Goal: Information Seeking & Learning: Learn about a topic

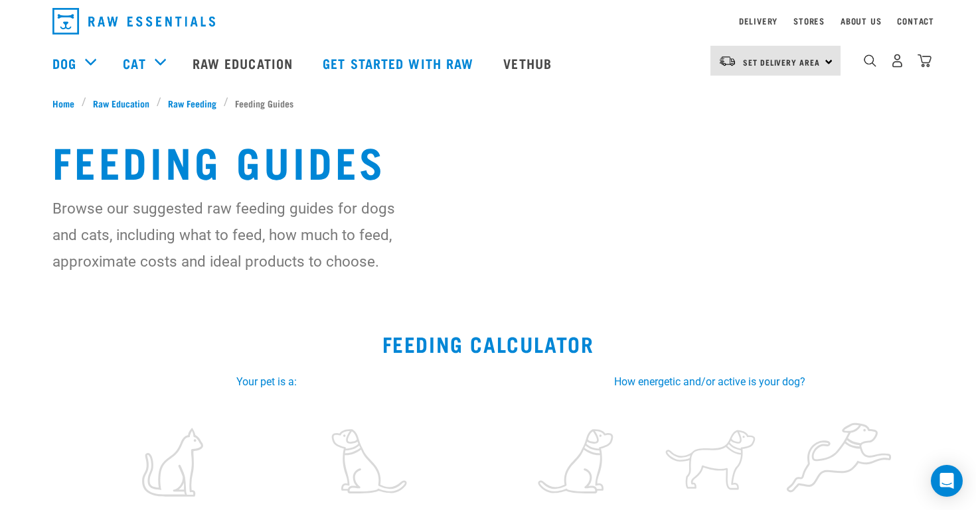
scroll to position [234, 0]
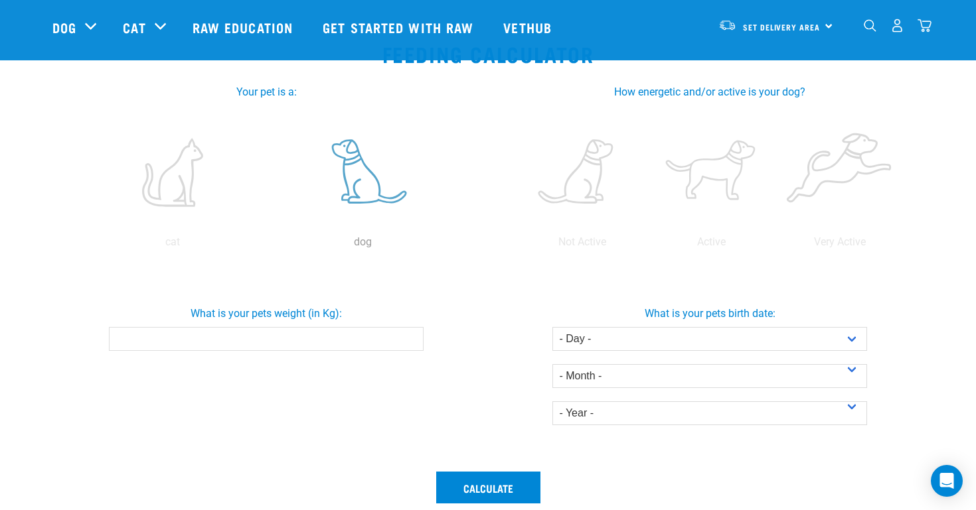
click at [354, 177] on label at bounding box center [362, 172] width 185 height 113
click at [267, 246] on input "radio" at bounding box center [267, 246] width 0 height 0
click at [349, 331] on input "What is your pets weight (in Kg):" at bounding box center [266, 339] width 314 height 24
type input "35"
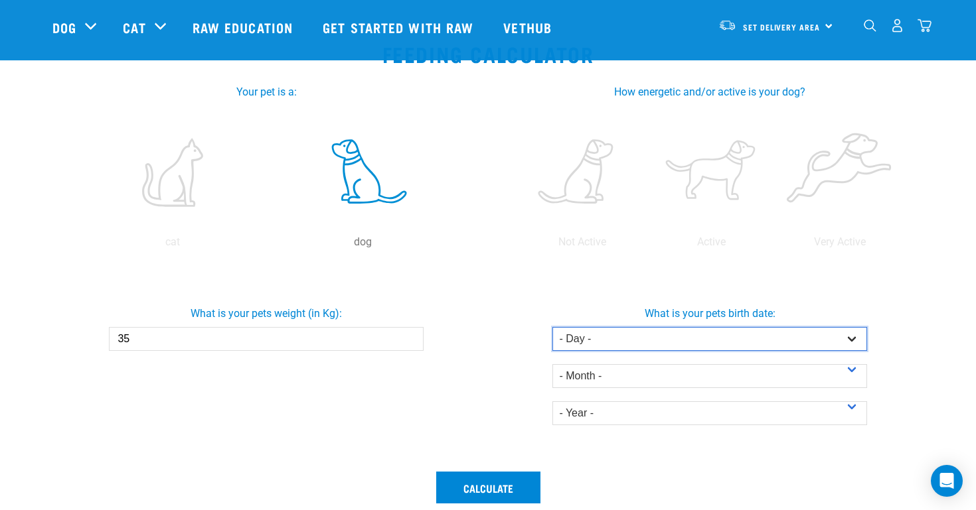
click at [617, 340] on select "- Day - 1 2 3 4 5 6 7 8 9 10 11 12 13 14 15 16 17 18 19 20 21 22 23 24 25 26 27" at bounding box center [709, 339] width 314 height 24
select select "20"
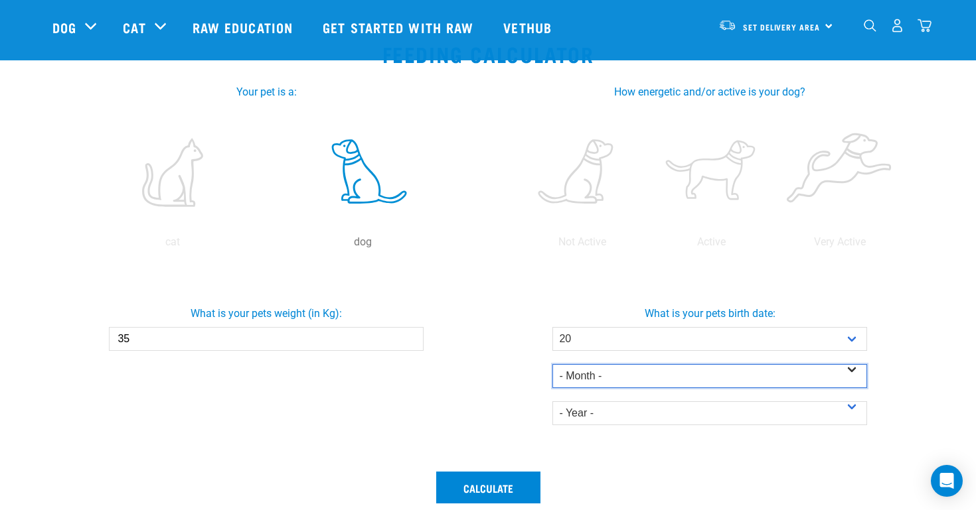
click at [626, 374] on select "- Month - January February March April May June July August September October N…" at bounding box center [709, 376] width 314 height 24
select select "October"
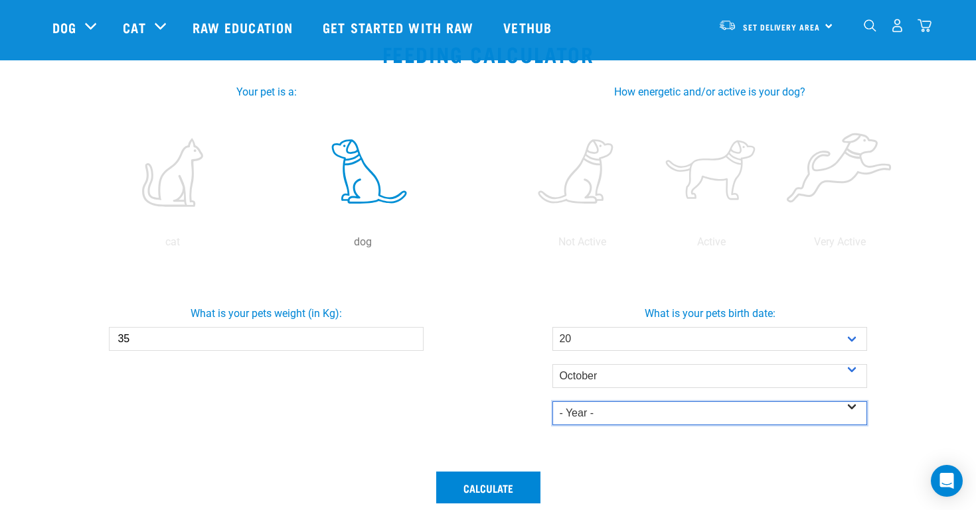
click at [626, 413] on select "- Year - 2025 2024 2023 2022 2021 2020 2019 2018 2017 2016 2015 2014" at bounding box center [709, 413] width 314 height 24
select select "2022"
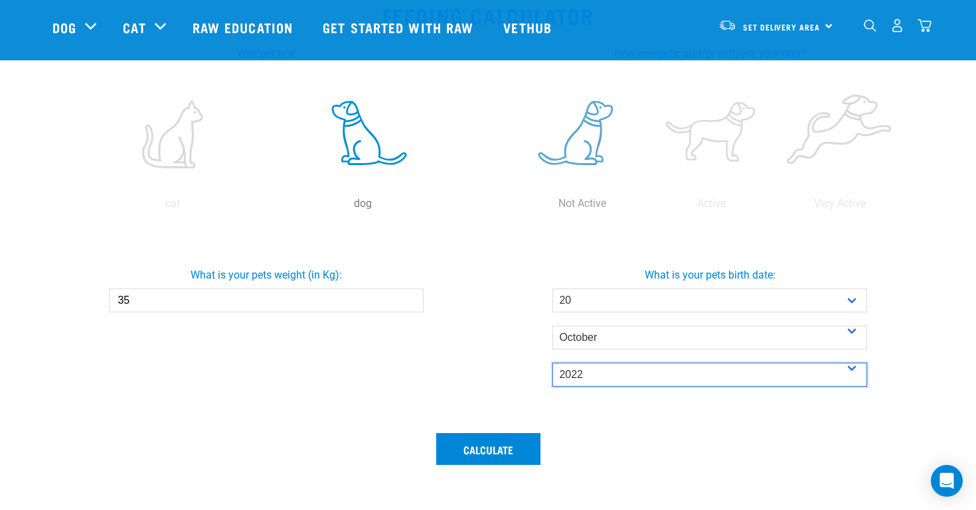
scroll to position [276, 0]
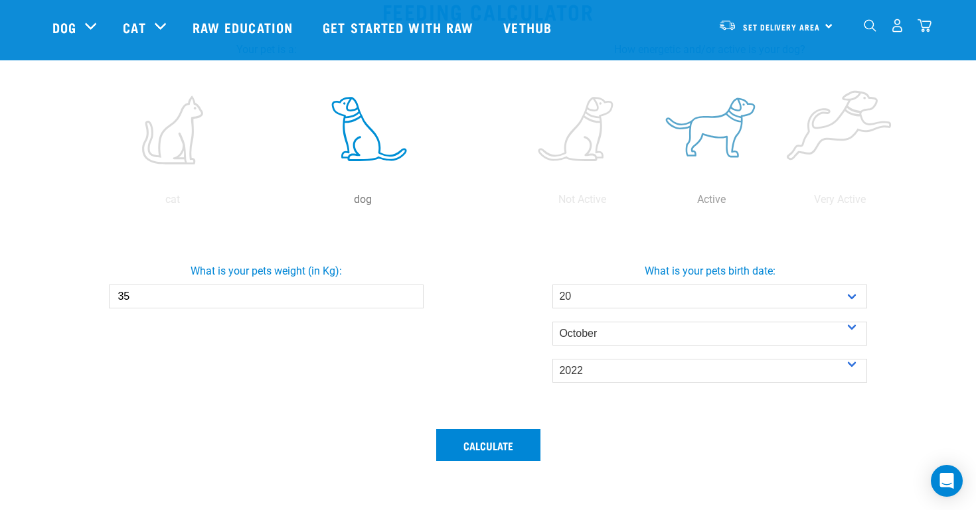
click at [715, 147] on label at bounding box center [710, 130] width 123 height 113
click at [646, 203] on input "radio" at bounding box center [646, 203] width 0 height 0
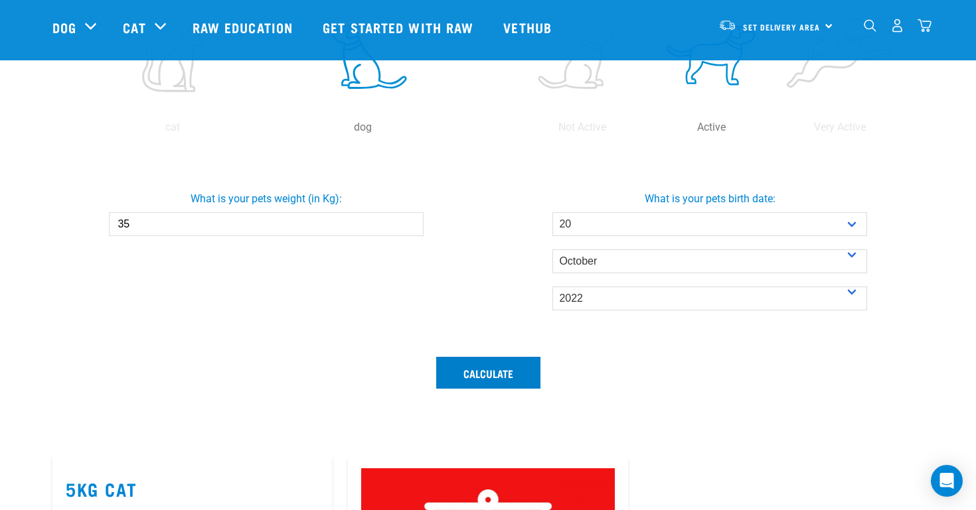
scroll to position [350, 0]
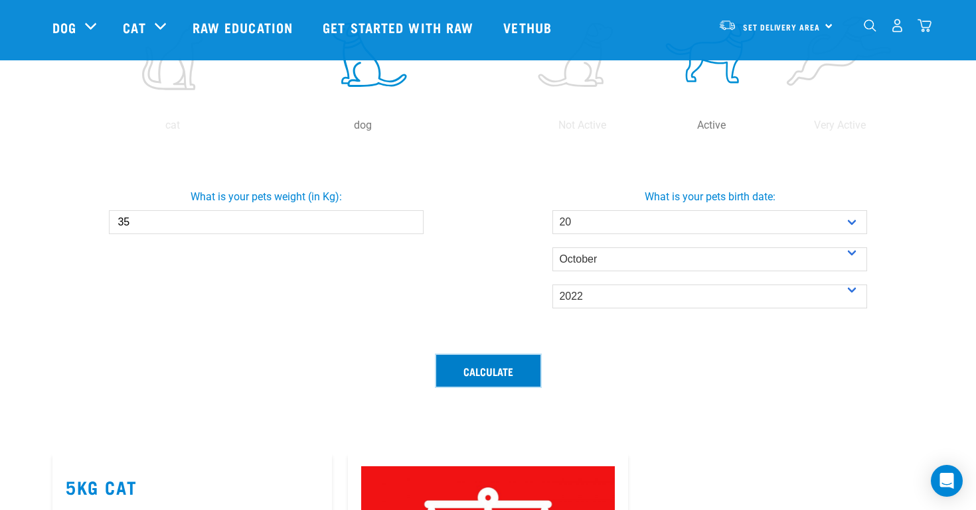
click at [500, 377] on button "Calculate" at bounding box center [488, 371] width 104 height 32
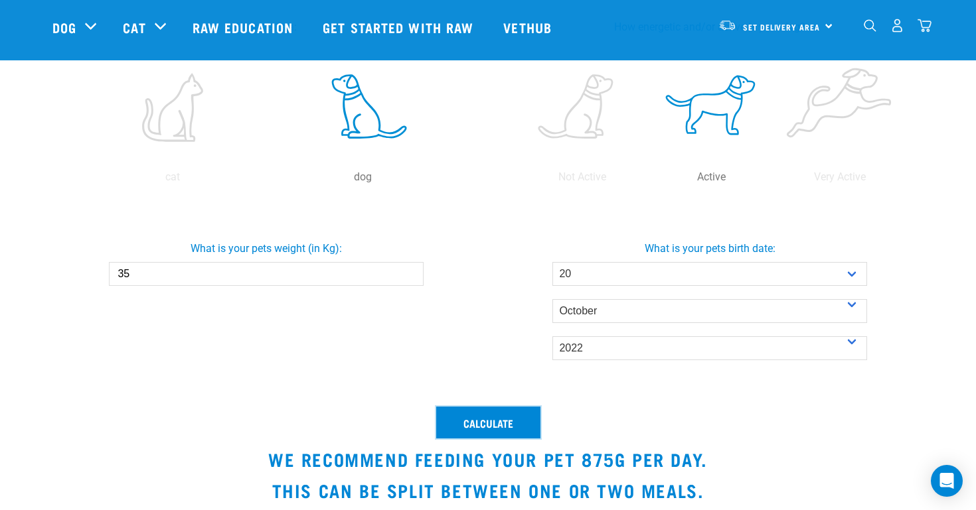
scroll to position [190, 0]
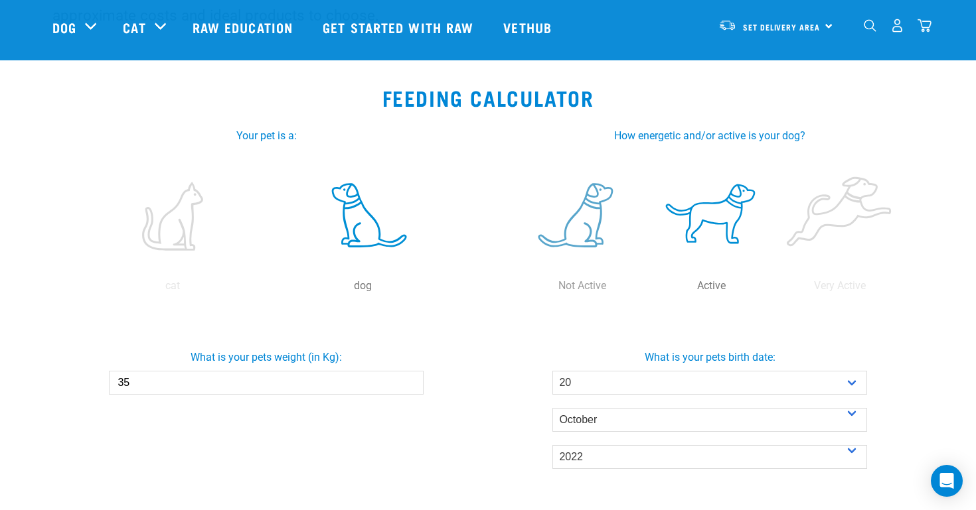
click at [576, 216] on label at bounding box center [581, 216] width 123 height 113
click at [518, 289] on input "radio" at bounding box center [518, 289] width 0 height 0
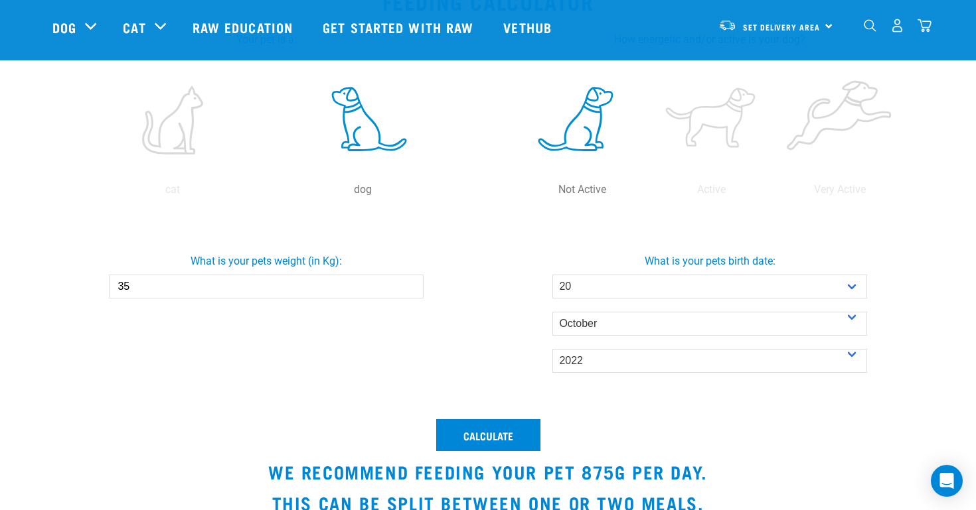
scroll to position [353, 0]
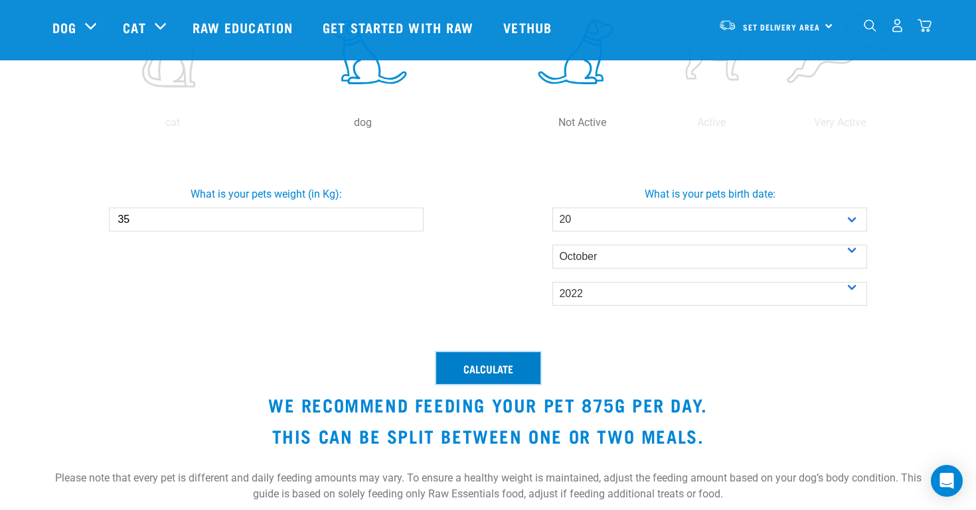
click at [486, 368] on button "Calculate" at bounding box center [488, 368] width 104 height 32
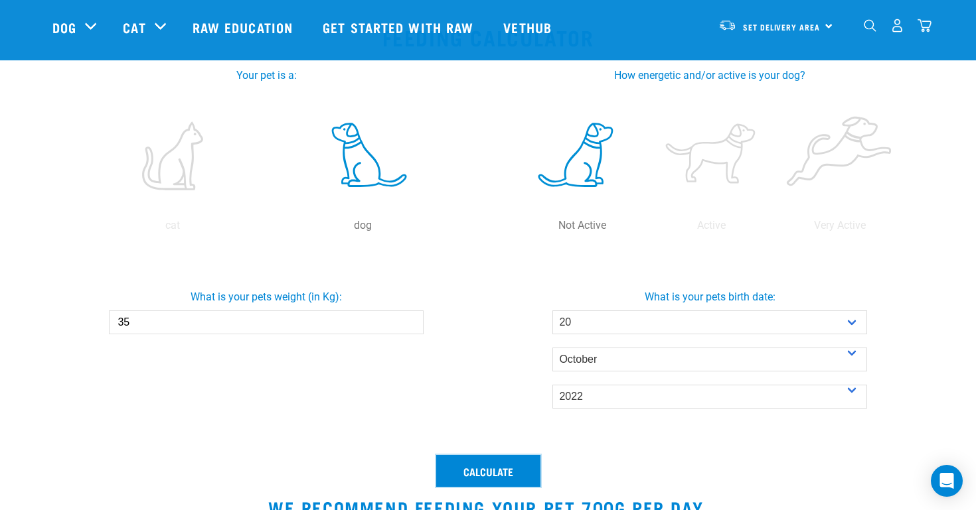
scroll to position [285, 0]
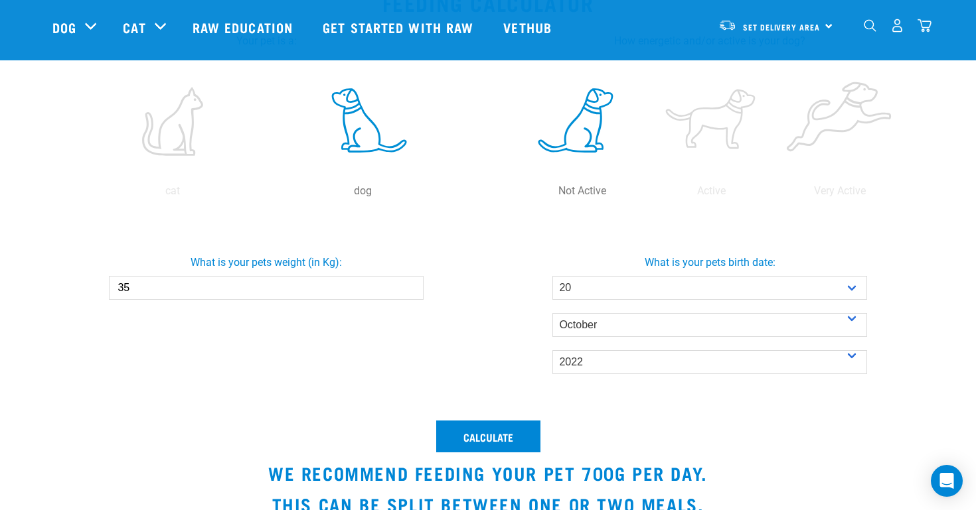
drag, startPoint x: 135, startPoint y: 289, endPoint x: 124, endPoint y: 289, distance: 11.3
click at [124, 289] on input "35" at bounding box center [266, 288] width 314 height 24
type input "30"
click at [473, 429] on button "Calculate" at bounding box center [488, 437] width 104 height 32
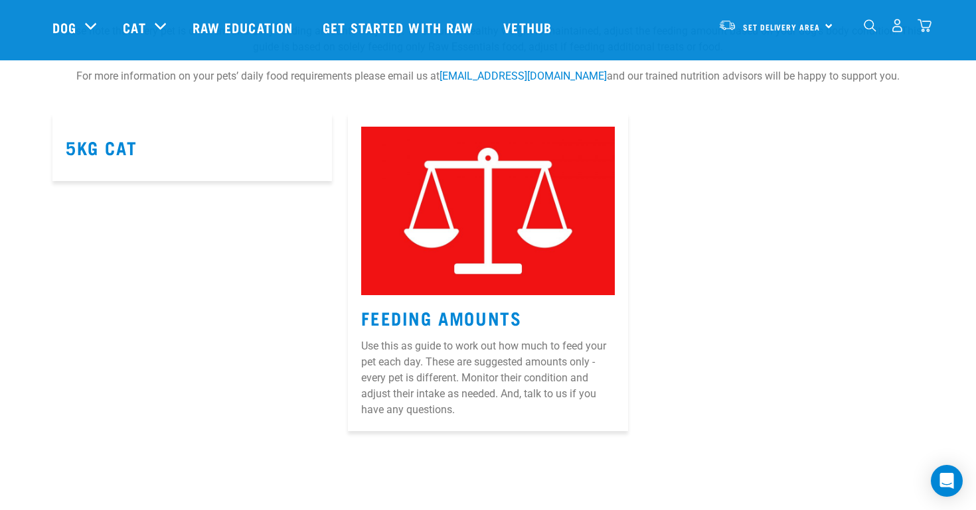
scroll to position [735, 0]
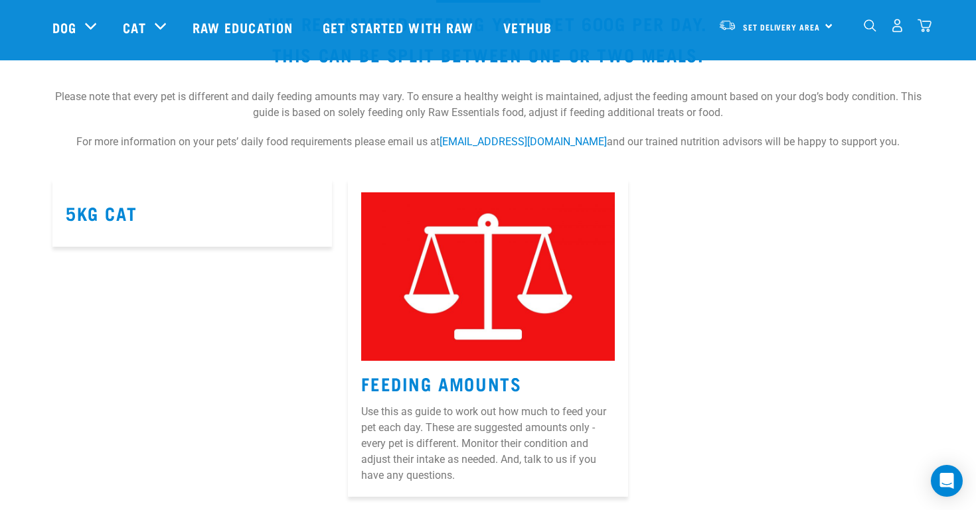
click at [251, 231] on article "5kg Cat" at bounding box center [191, 213] width 279 height 68
click at [137, 215] on h3 "5kg Cat" at bounding box center [192, 213] width 253 height 21
click at [116, 208] on link "5kg Cat" at bounding box center [101, 213] width 71 height 10
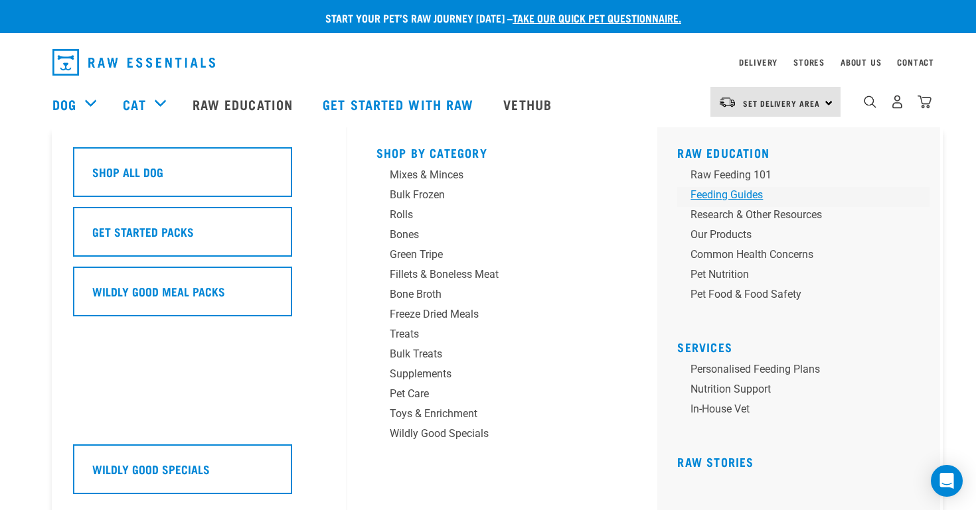
click at [742, 193] on div "Feeding Guides" at bounding box center [793, 195] width 207 height 16
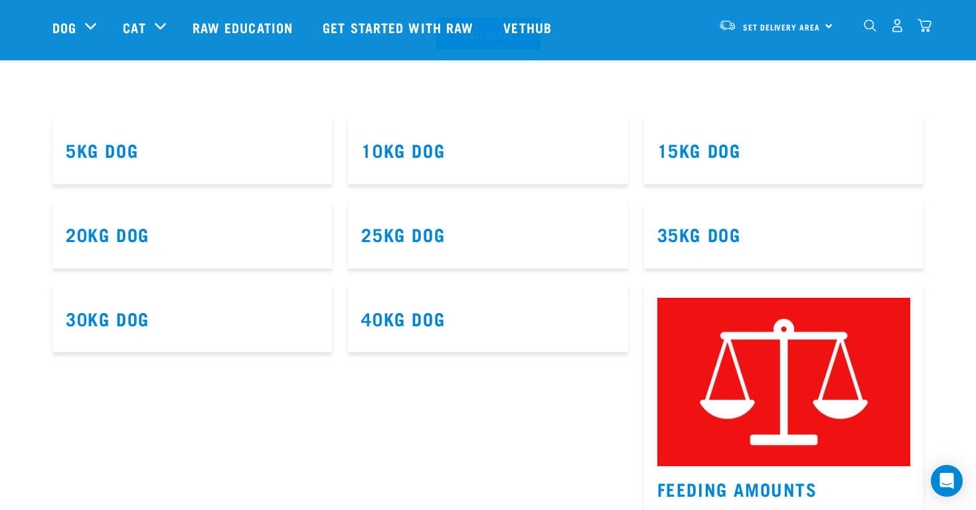
scroll to position [692, 0]
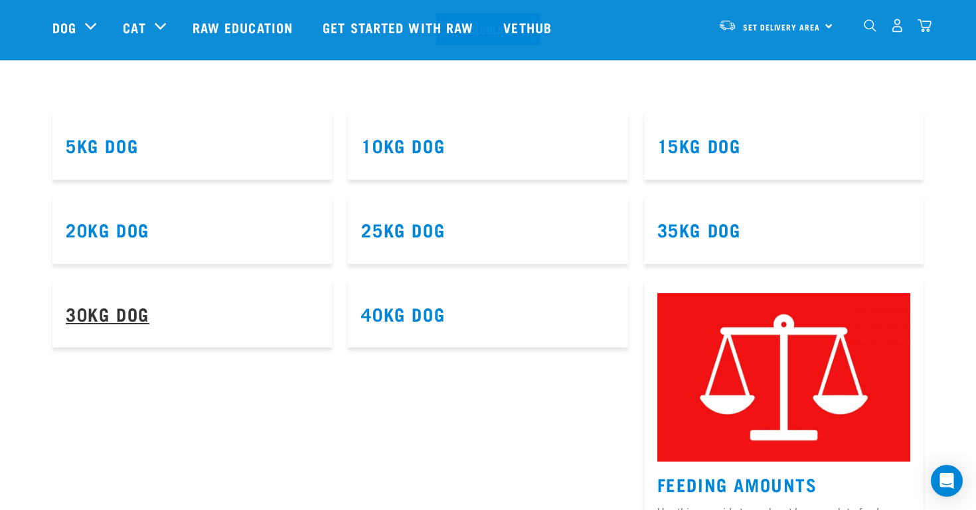
click at [134, 316] on link "30kg Dog" at bounding box center [108, 314] width 84 height 10
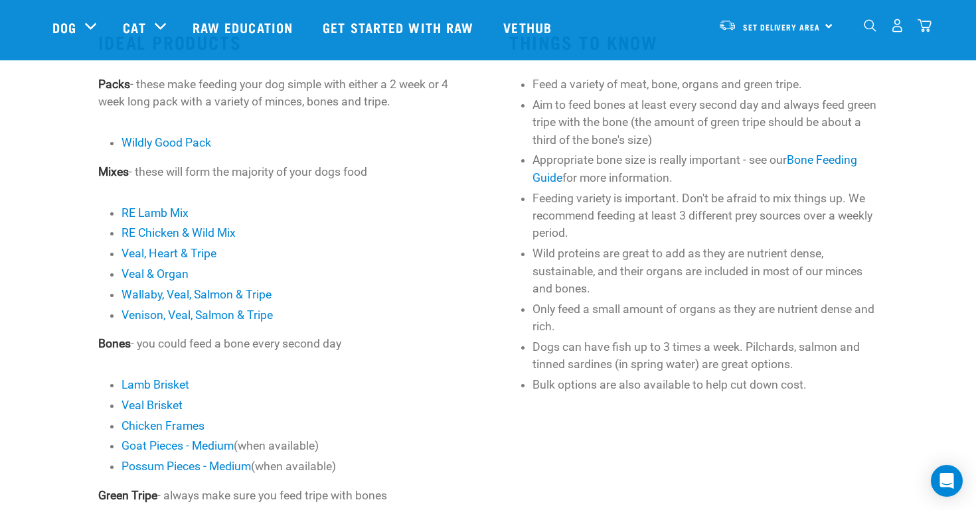
scroll to position [420, 0]
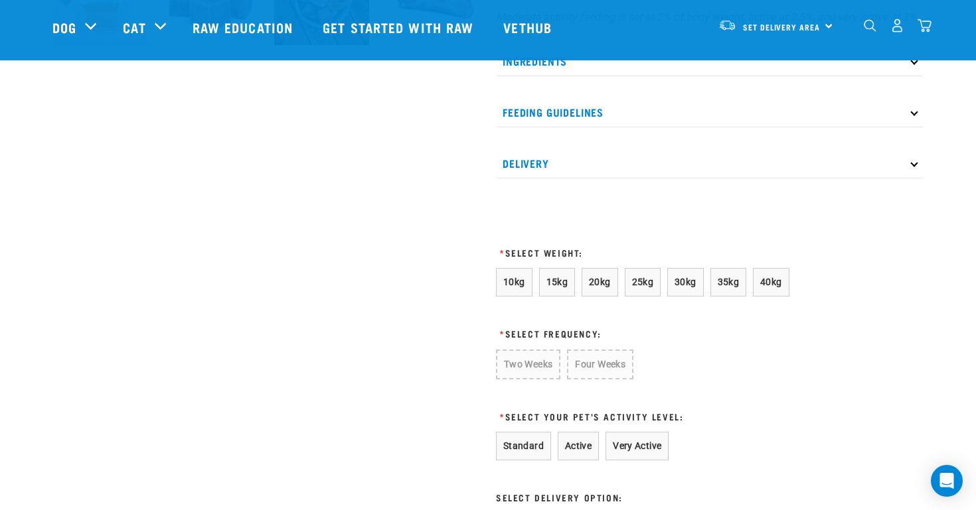
scroll to position [577, 0]
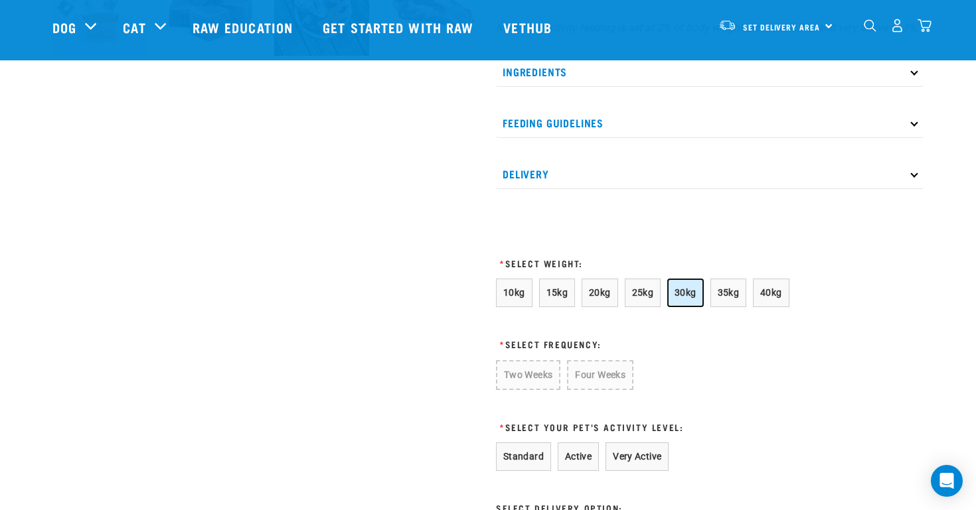
click at [684, 298] on span "30kg" at bounding box center [685, 292] width 22 height 11
click at [598, 389] on button "Four Weeks" at bounding box center [597, 374] width 65 height 29
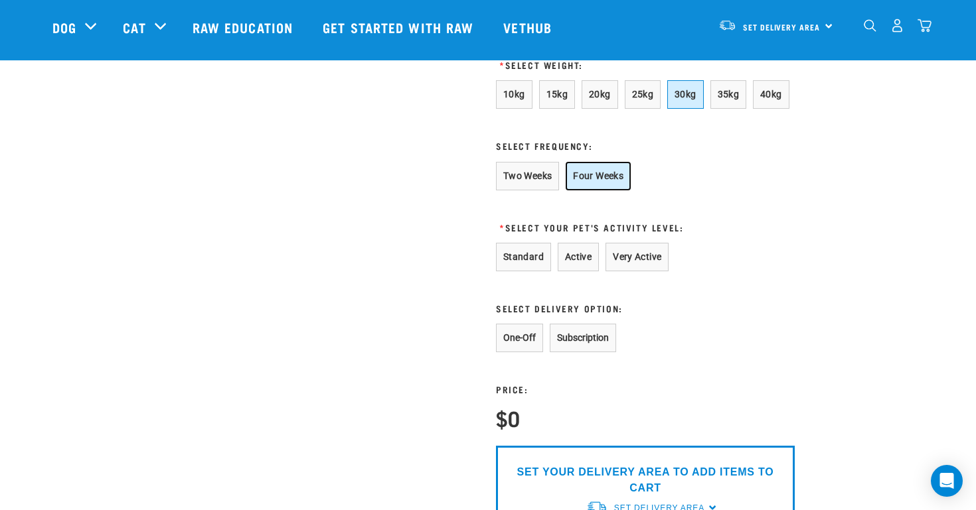
scroll to position [779, 0]
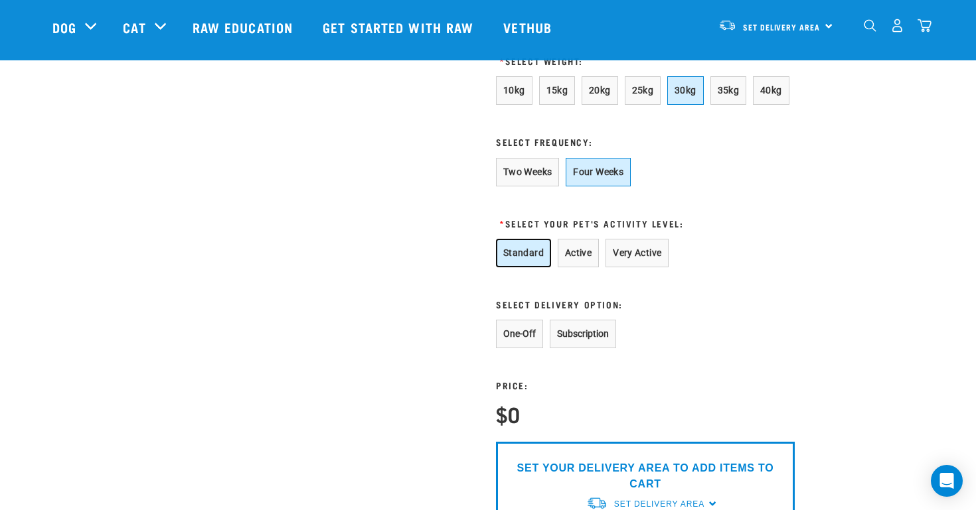
click at [526, 266] on button "Standard" at bounding box center [523, 253] width 55 height 29
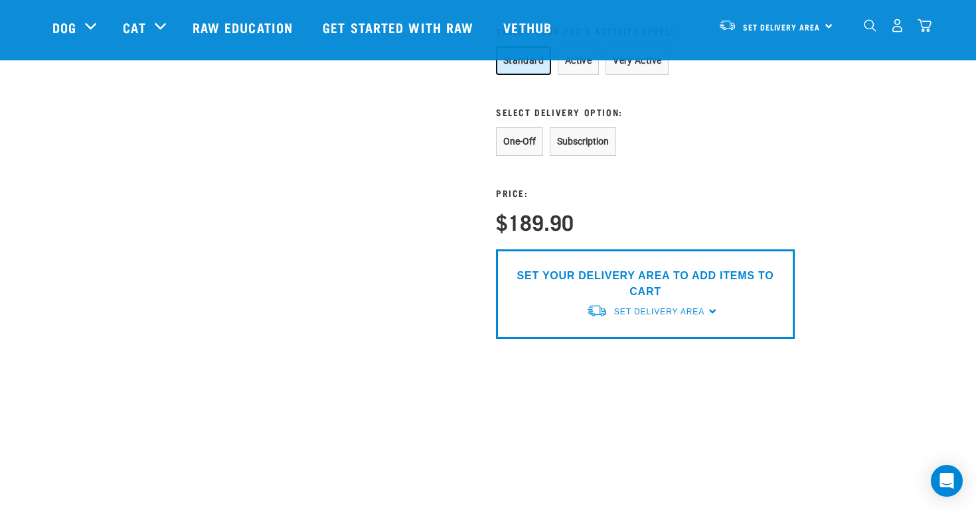
scroll to position [981, 0]
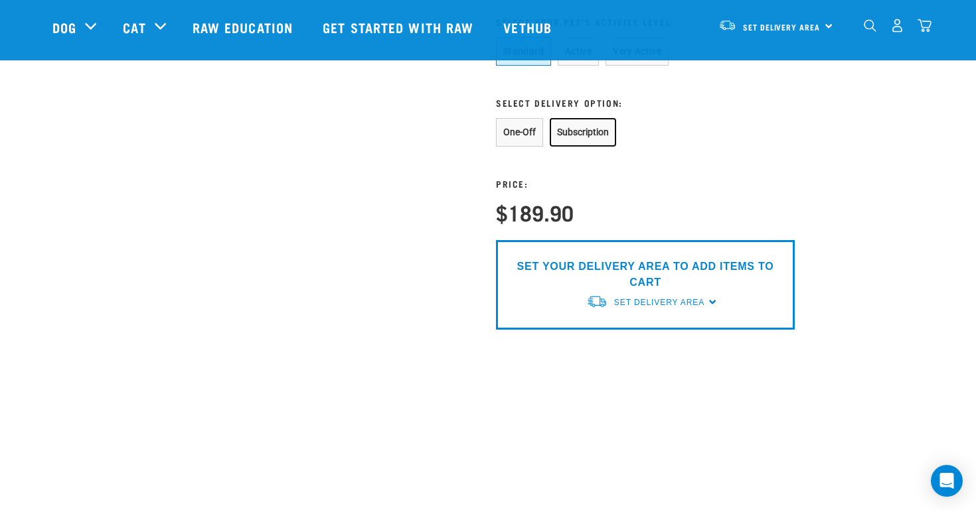
click at [595, 147] on button "Subscription" at bounding box center [582, 132] width 66 height 29
click at [520, 147] on button "One-Off" at bounding box center [519, 132] width 47 height 29
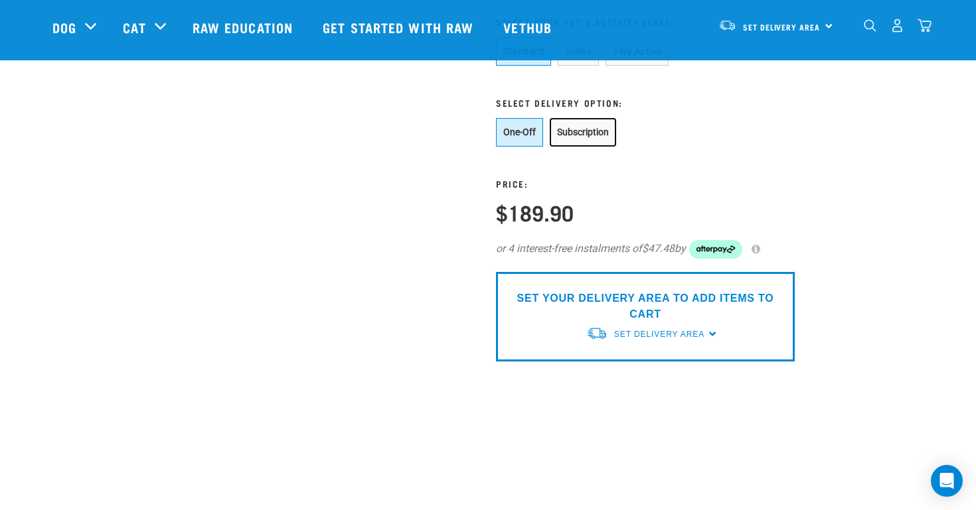
click at [600, 147] on button "Subscription" at bounding box center [582, 132] width 66 height 29
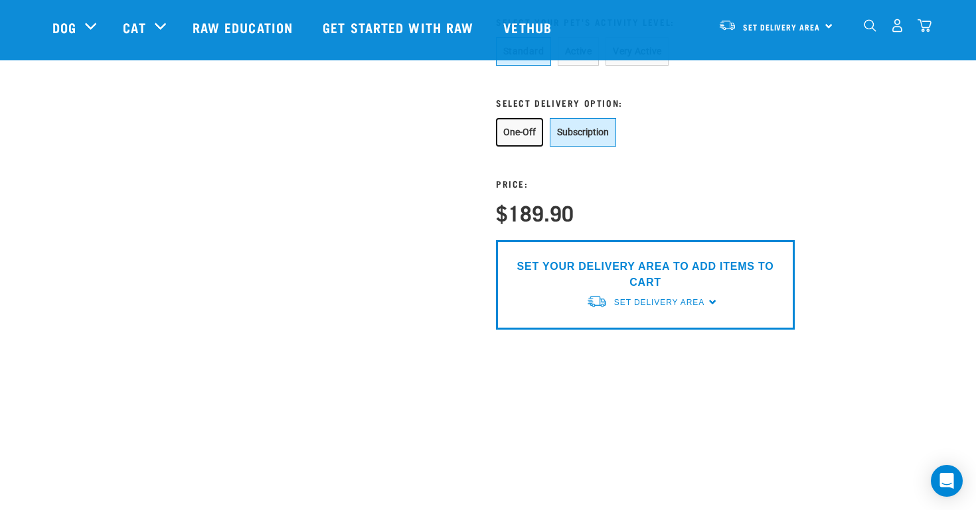
click at [516, 144] on button "One-Off" at bounding box center [519, 132] width 47 height 29
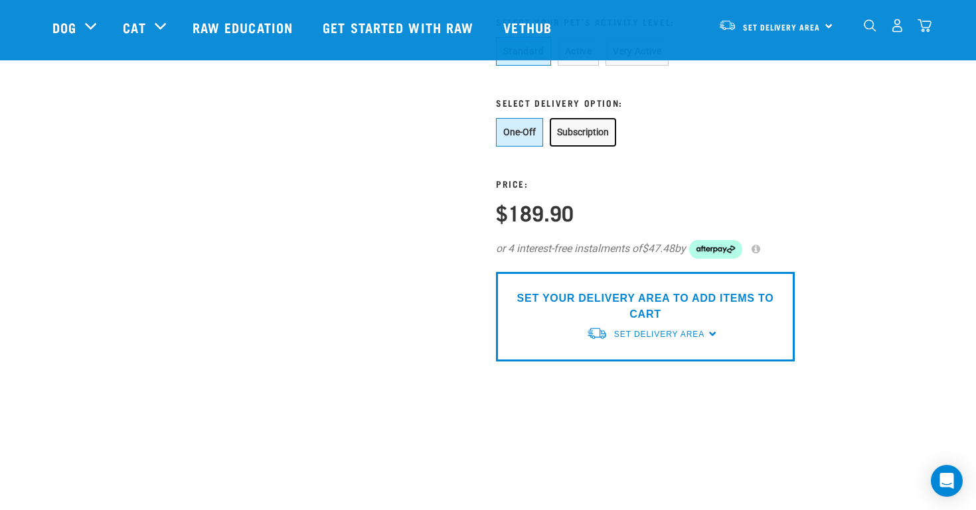
click at [571, 147] on button "Subscription" at bounding box center [582, 132] width 66 height 29
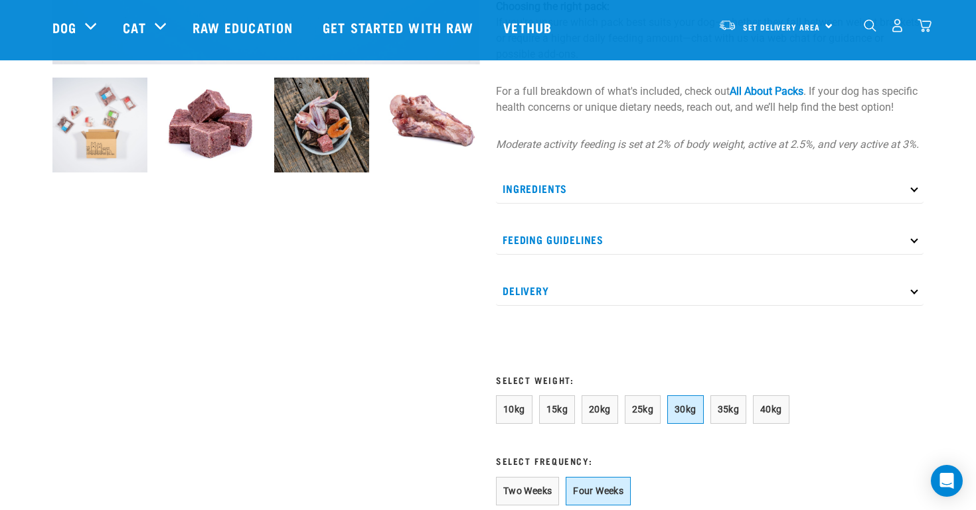
scroll to position [486, 0]
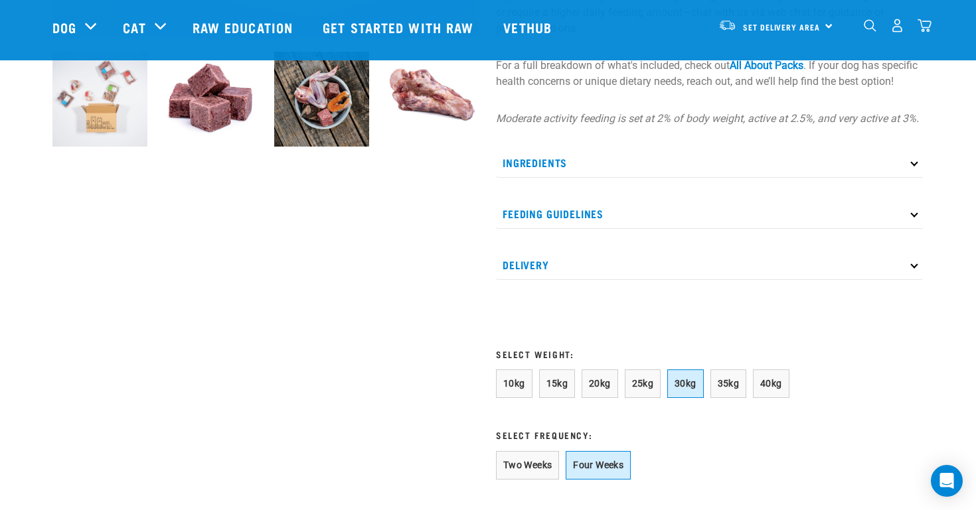
click at [547, 229] on p "Feeding Guidelines" at bounding box center [709, 214] width 427 height 30
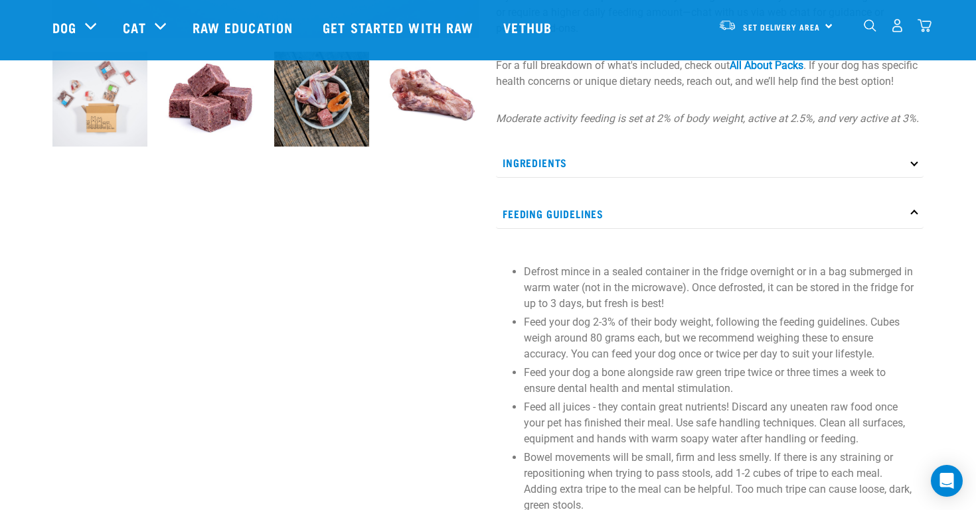
click at [546, 229] on p "Feeding Guidelines" at bounding box center [709, 214] width 427 height 30
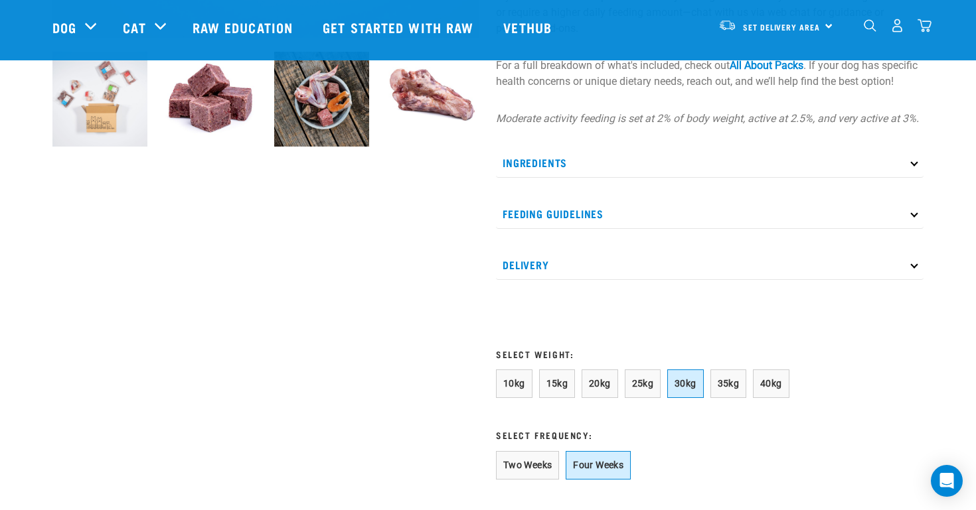
click at [553, 178] on p "Ingredients" at bounding box center [709, 163] width 427 height 30
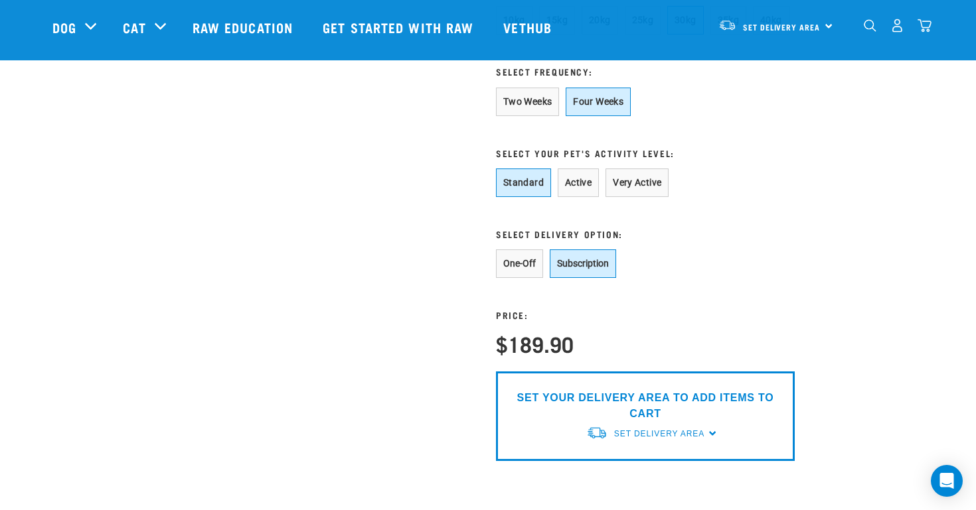
scroll to position [899, 0]
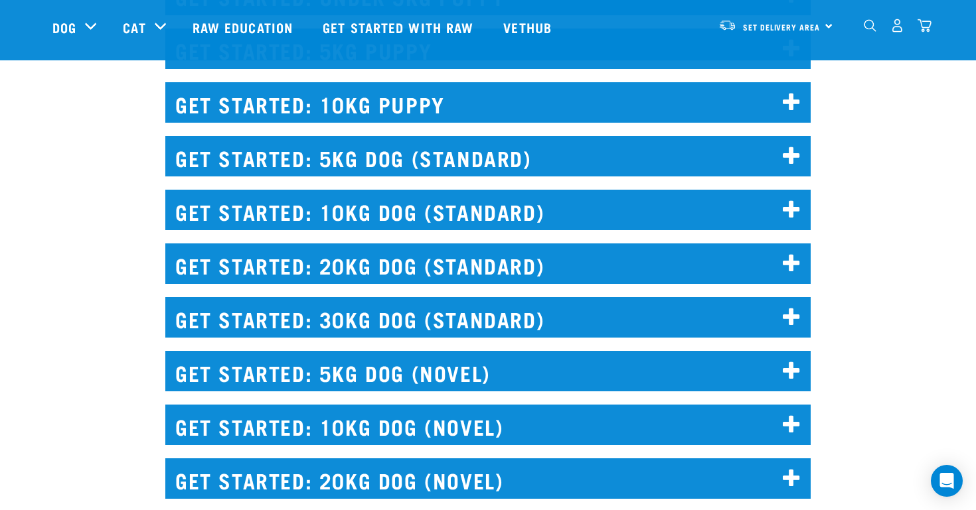
scroll to position [1517, 0]
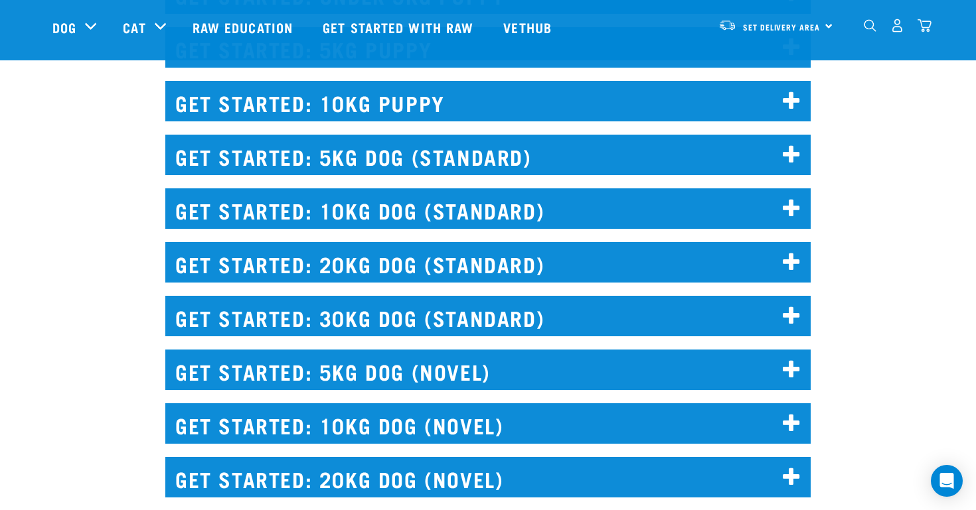
click at [793, 318] on icon at bounding box center [791, 316] width 18 height 21
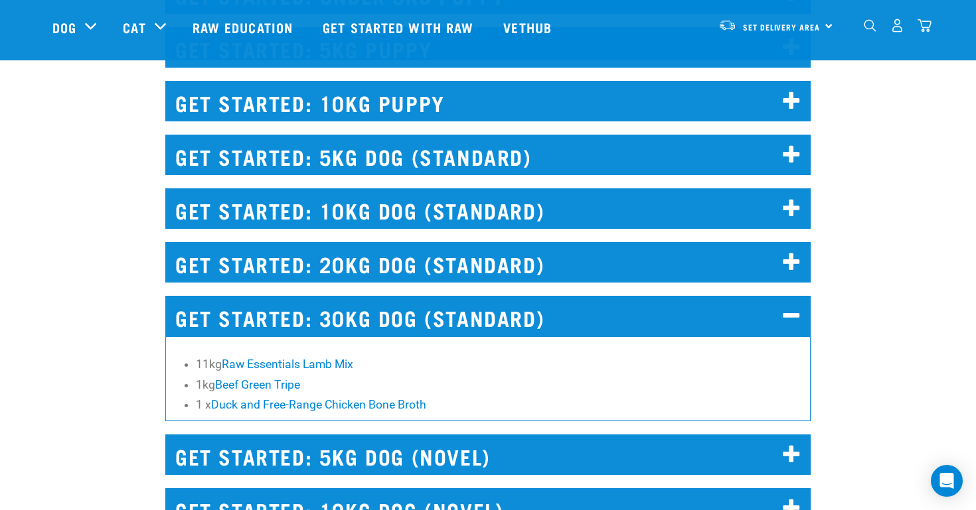
click at [795, 318] on icon at bounding box center [791, 316] width 18 height 21
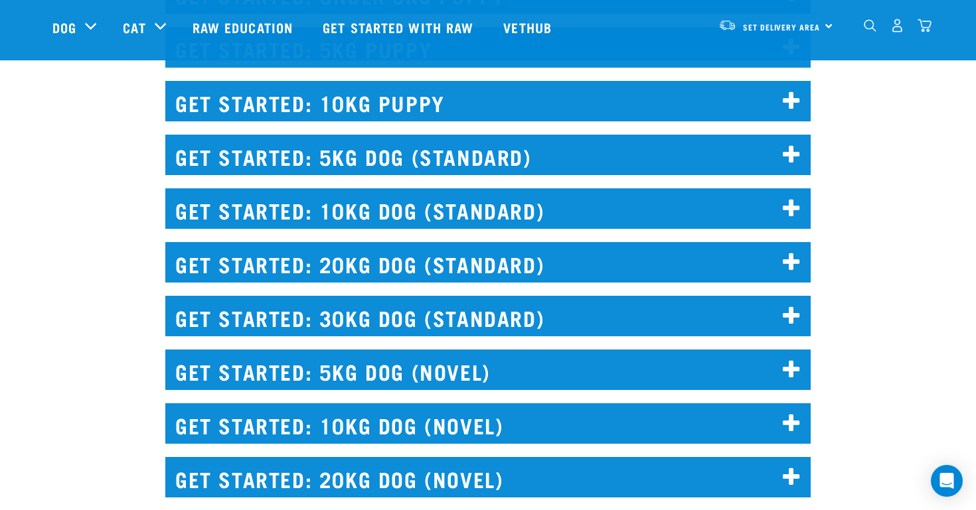
click at [793, 362] on icon at bounding box center [791, 370] width 18 height 21
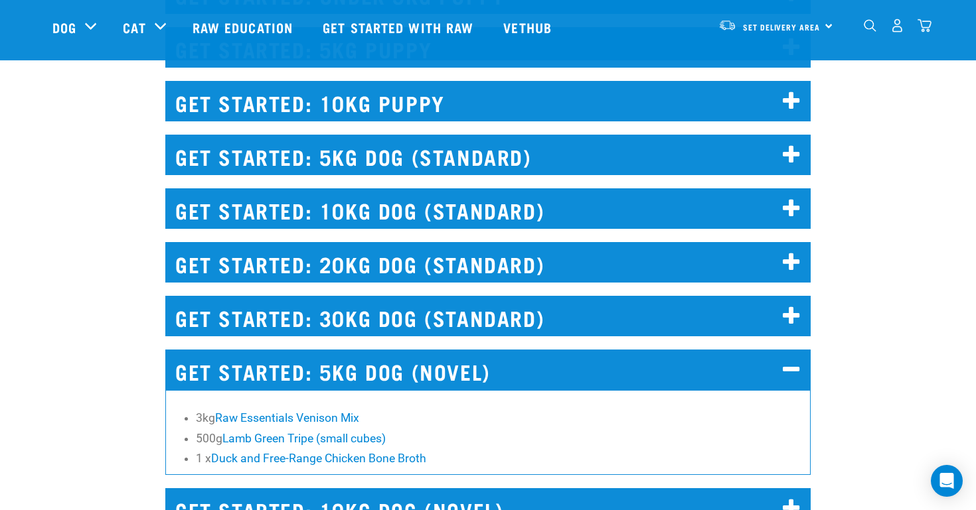
click at [793, 367] on icon at bounding box center [791, 370] width 18 height 21
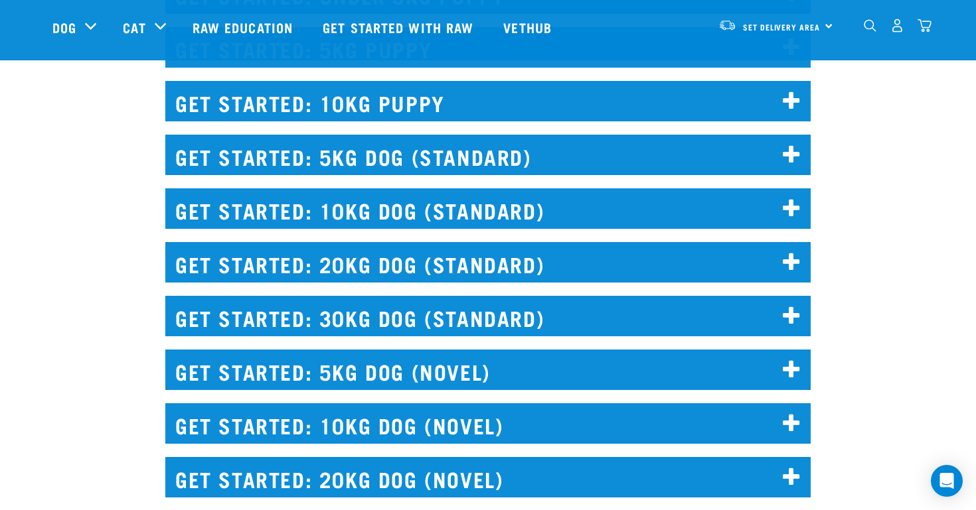
click at [797, 250] on h2 "GET STARTED: 20KG DOG (STANDARD)" at bounding box center [487, 262] width 645 height 40
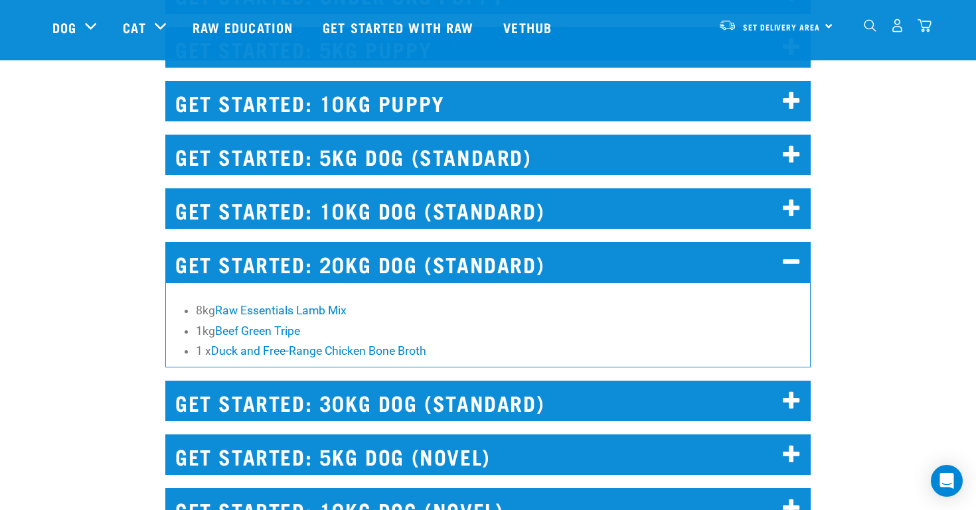
click at [797, 250] on h2 "GET STARTED: 20KG DOG (STANDARD)" at bounding box center [487, 262] width 645 height 40
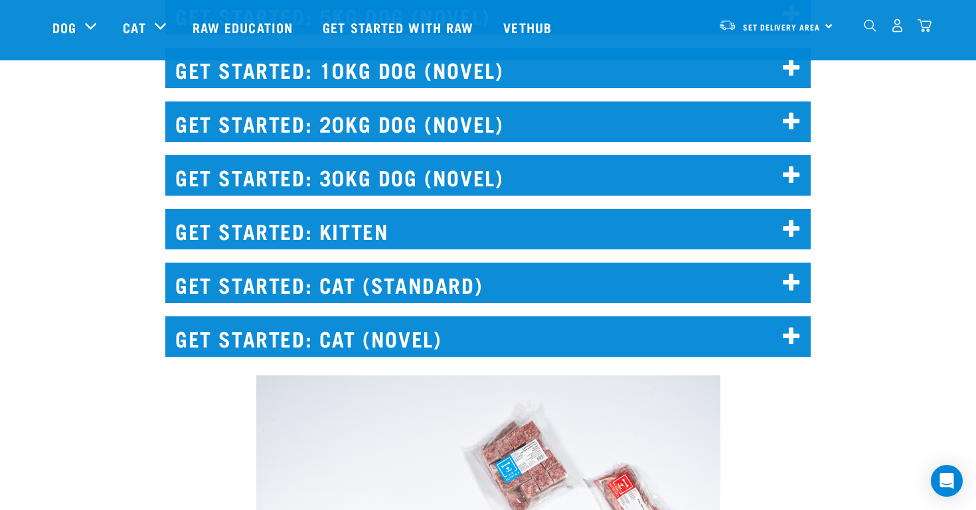
scroll to position [1874, 0]
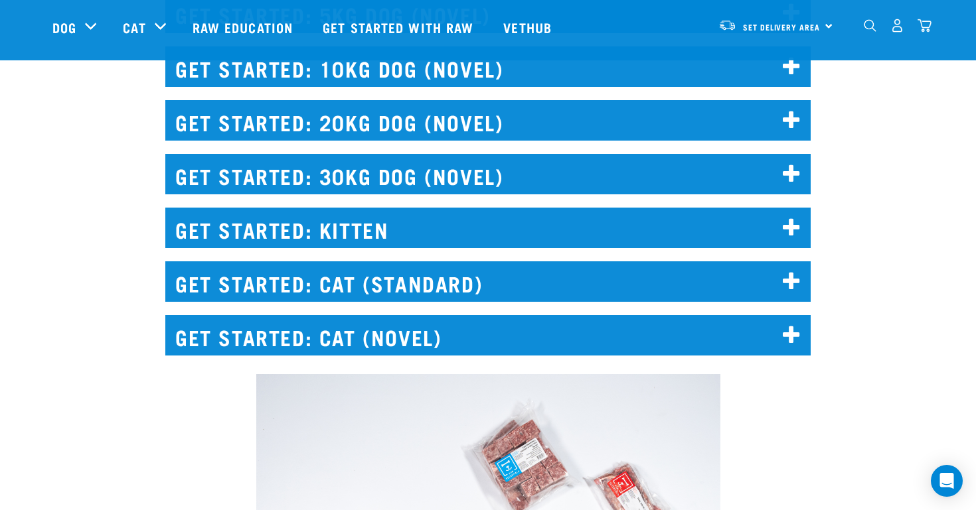
click at [788, 232] on icon at bounding box center [791, 228] width 18 height 21
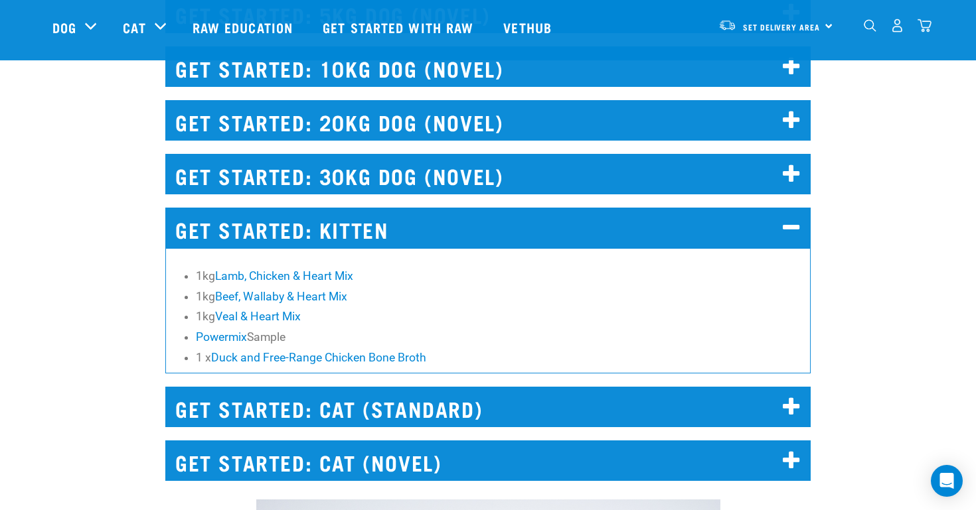
click at [788, 232] on icon at bounding box center [791, 228] width 18 height 21
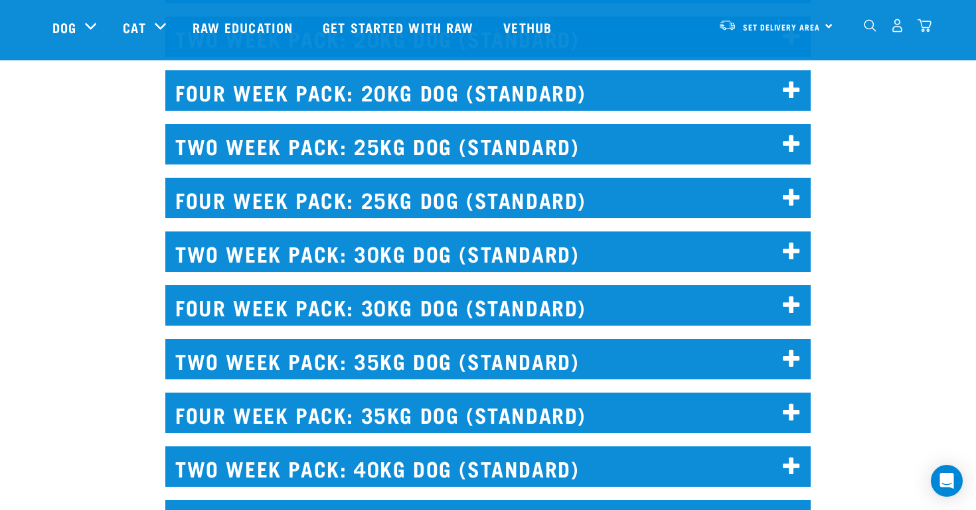
scroll to position [3195, 0]
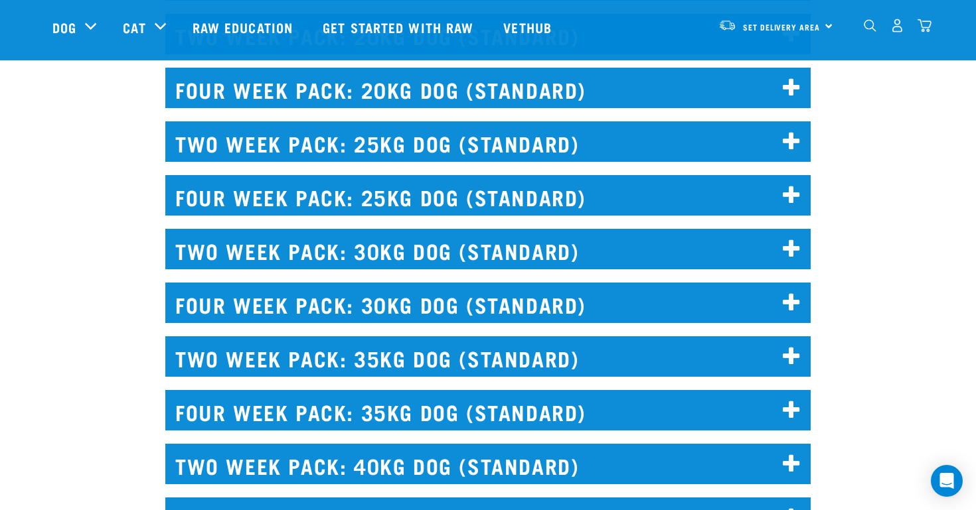
click at [777, 309] on h2 "FOUR WEEK PACK: 30KG DOG (STANDARD)" at bounding box center [487, 303] width 645 height 40
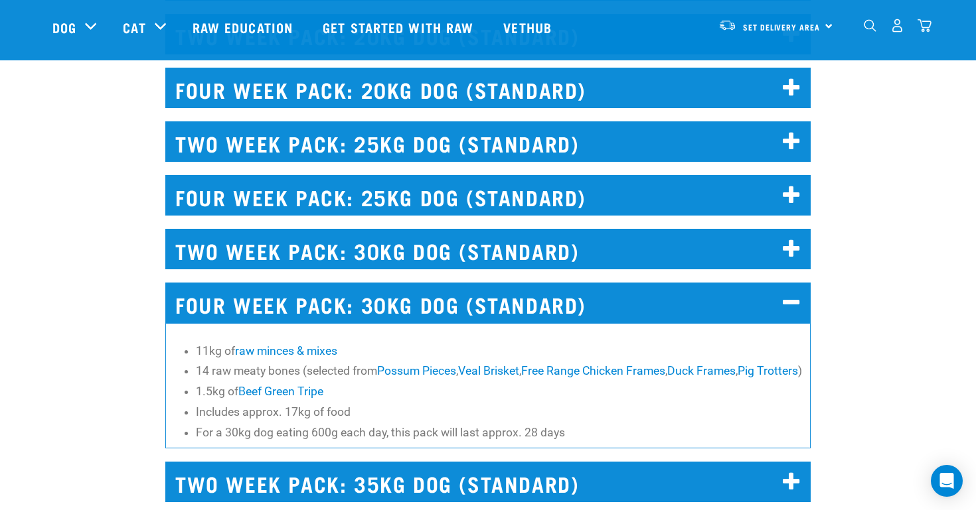
click at [789, 307] on icon at bounding box center [791, 303] width 18 height 21
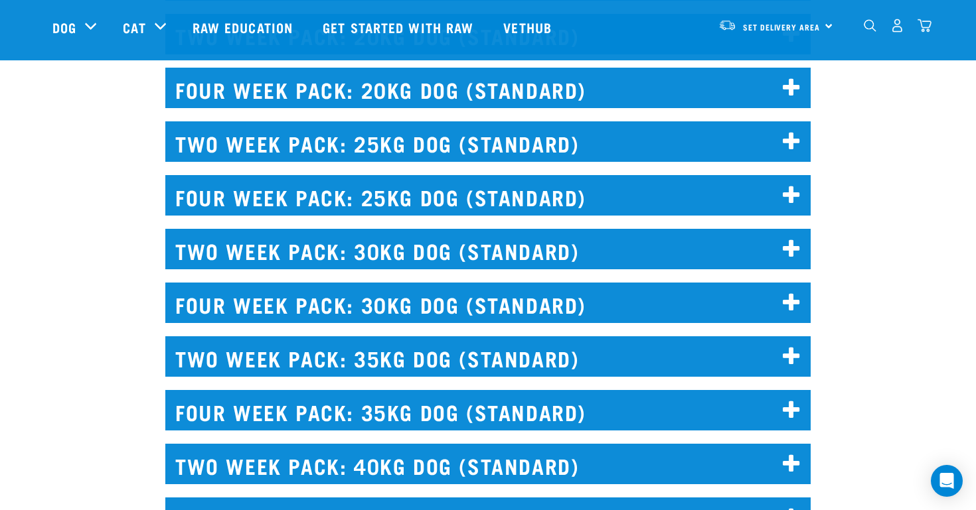
click at [791, 246] on icon at bounding box center [791, 249] width 18 height 21
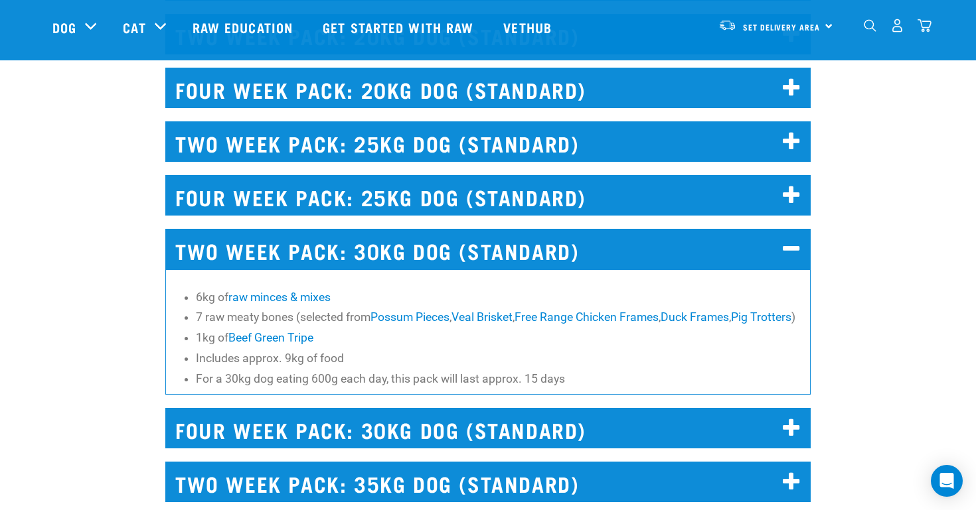
click at [786, 254] on icon at bounding box center [791, 249] width 18 height 21
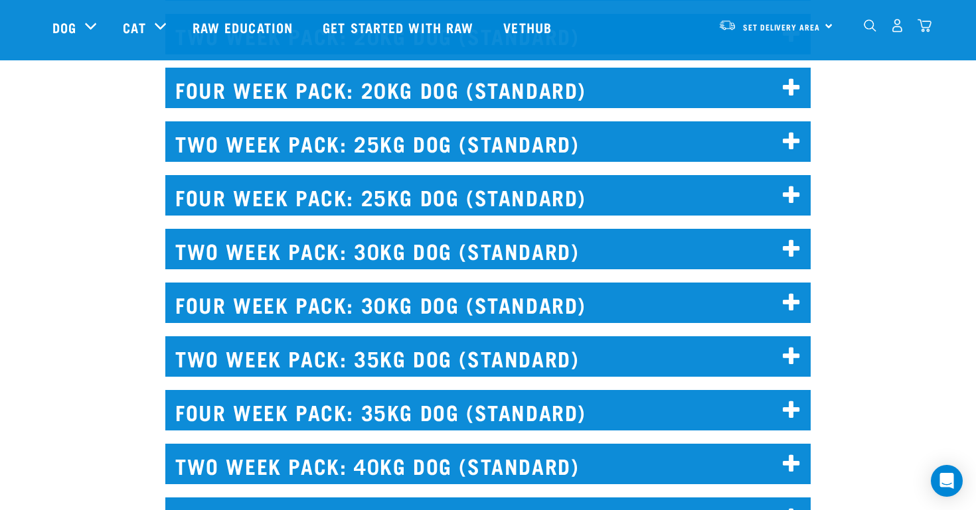
click at [795, 369] on h2 "TWO WEEK PACK: 35KG DOG (STANDARD)" at bounding box center [487, 356] width 645 height 40
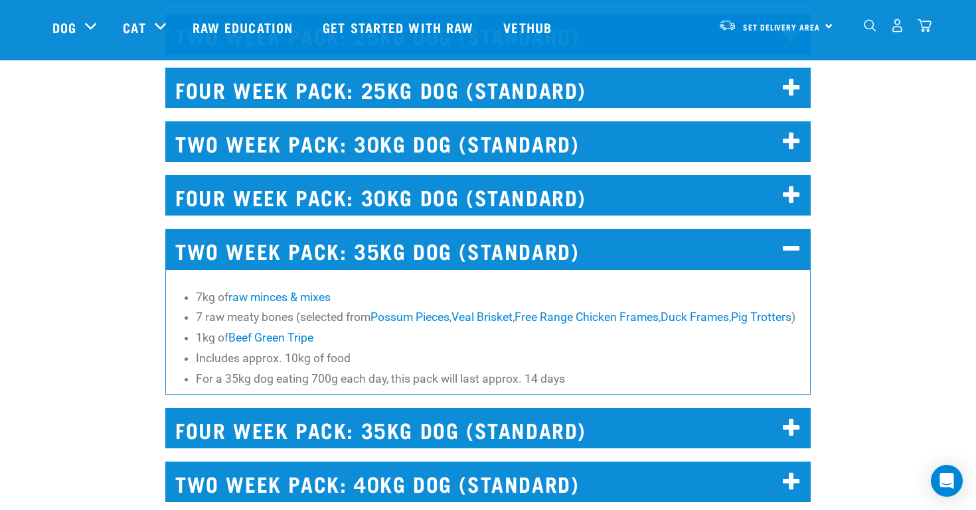
scroll to position [3303, 0]
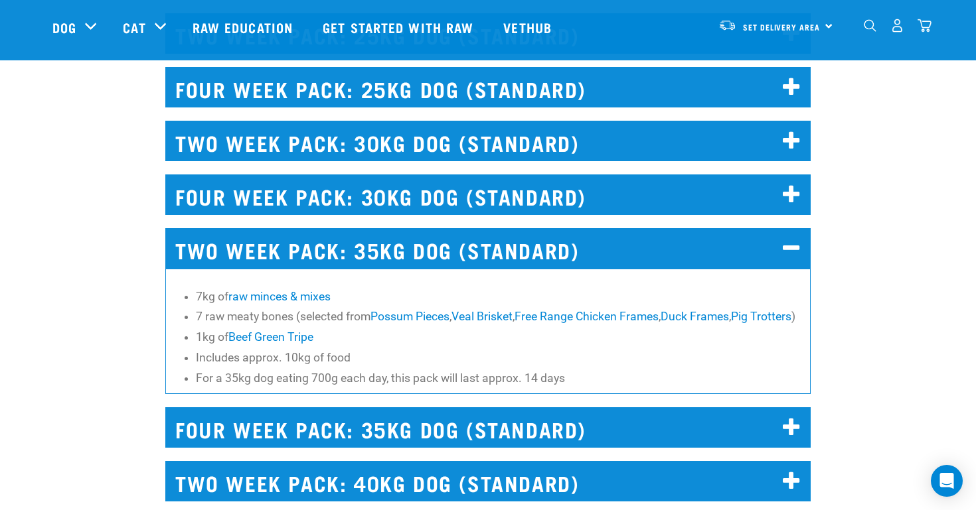
click at [803, 240] on h2 "TWO WEEK PACK: 35KG DOG (STANDARD)" at bounding box center [487, 248] width 645 height 40
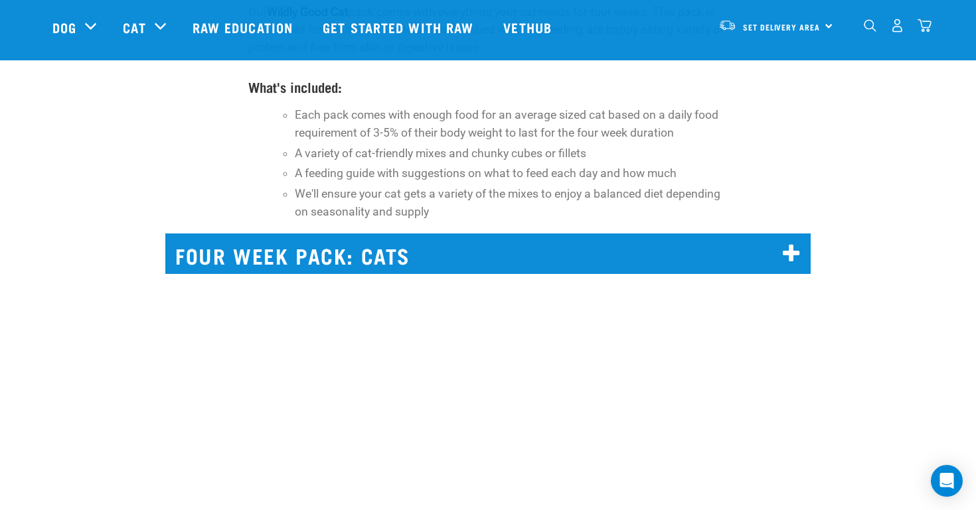
scroll to position [9234, 0]
click at [783, 233] on h2 "FOUR WEEK PACK: CATS" at bounding box center [487, 253] width 645 height 40
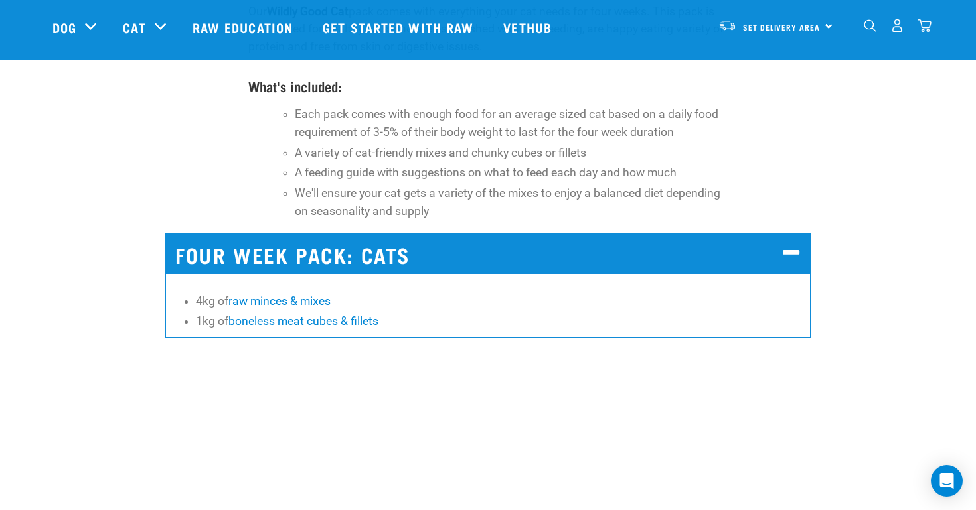
click at [792, 243] on icon at bounding box center [791, 253] width 18 height 21
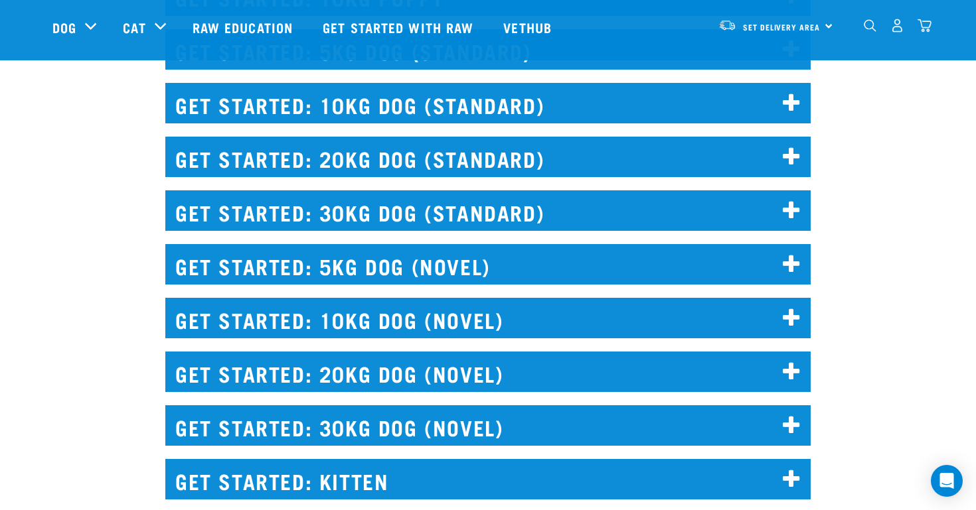
scroll to position [1625, 0]
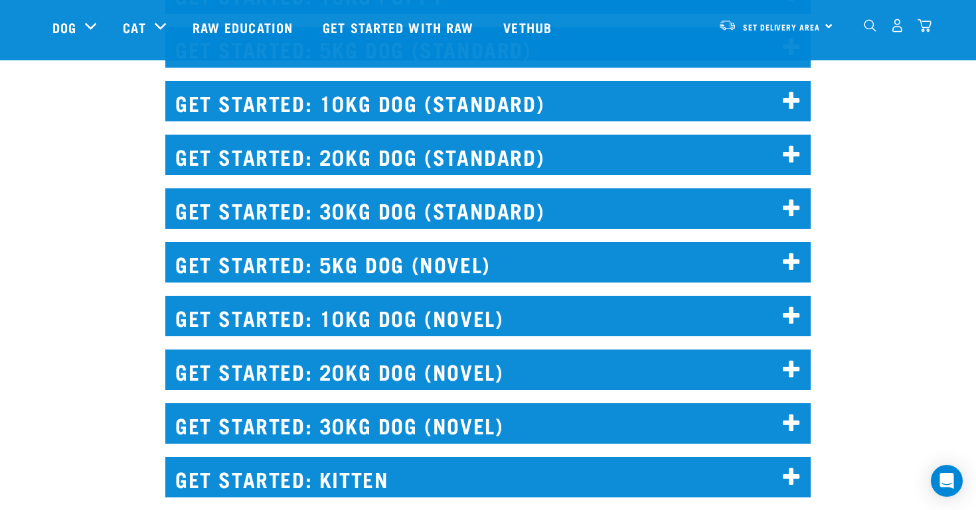
click at [660, 215] on h2 "GET STARTED: 30KG DOG (STANDARD)" at bounding box center [487, 208] width 645 height 40
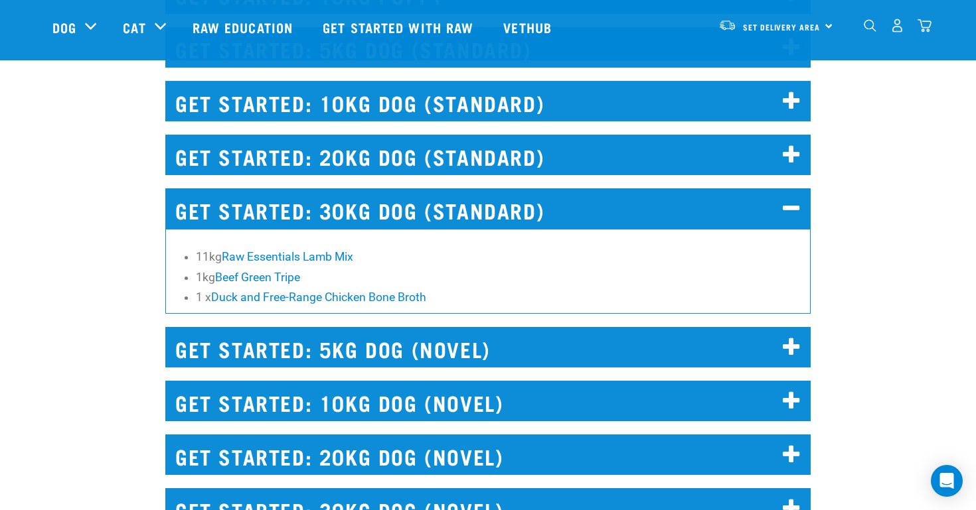
click at [646, 215] on h2 "GET STARTED: 30KG DOG (STANDARD)" at bounding box center [487, 208] width 645 height 40
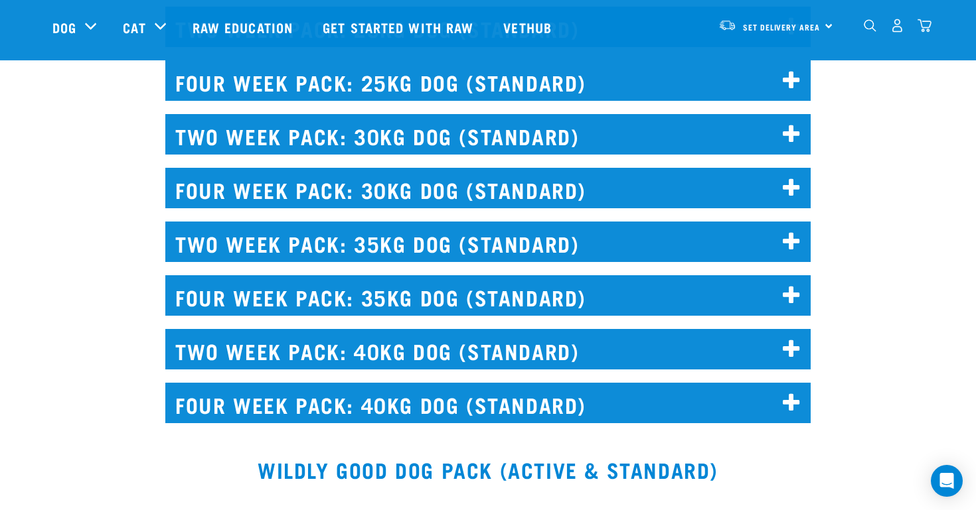
scroll to position [3317, 0]
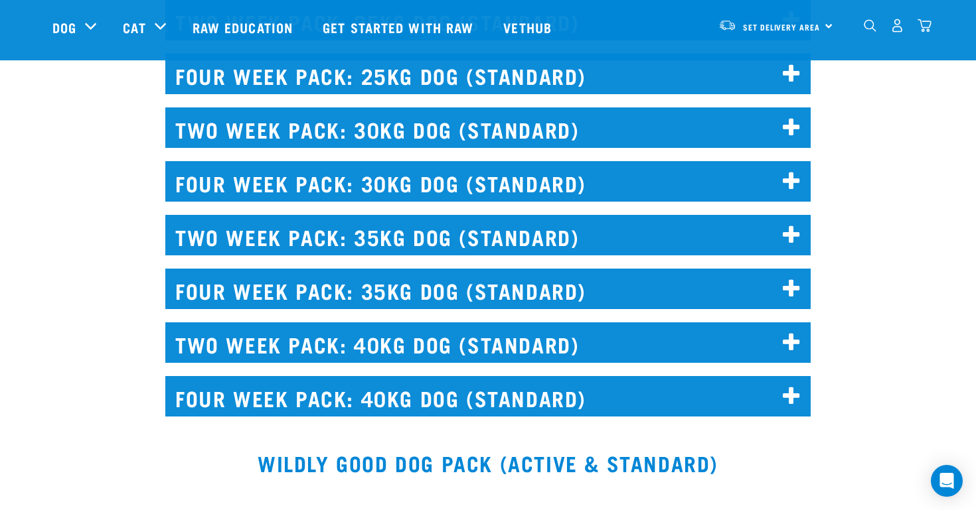
click at [653, 182] on h2 "FOUR WEEK PACK: 30KG DOG (STANDARD)" at bounding box center [487, 181] width 645 height 40
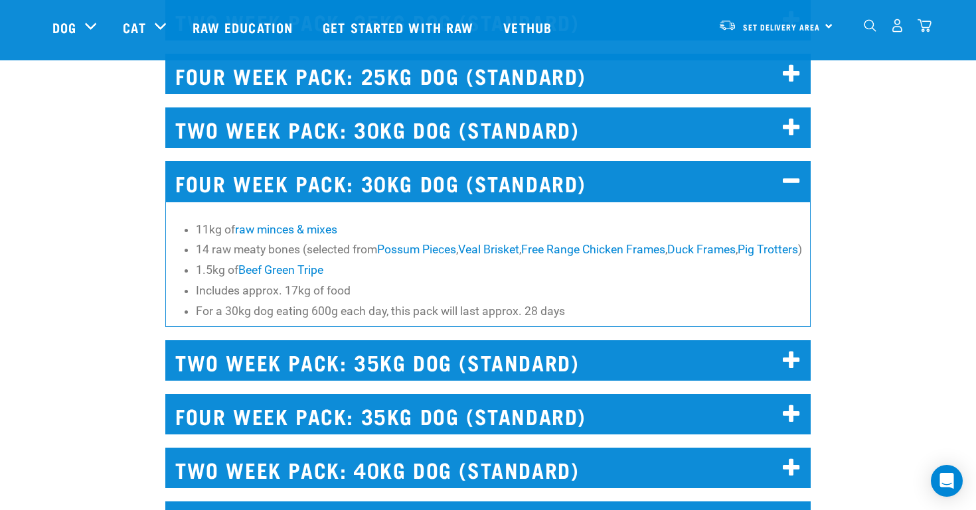
click at [653, 182] on h2 "FOUR WEEK PACK: 30KG DOG (STANDARD)" at bounding box center [487, 181] width 645 height 40
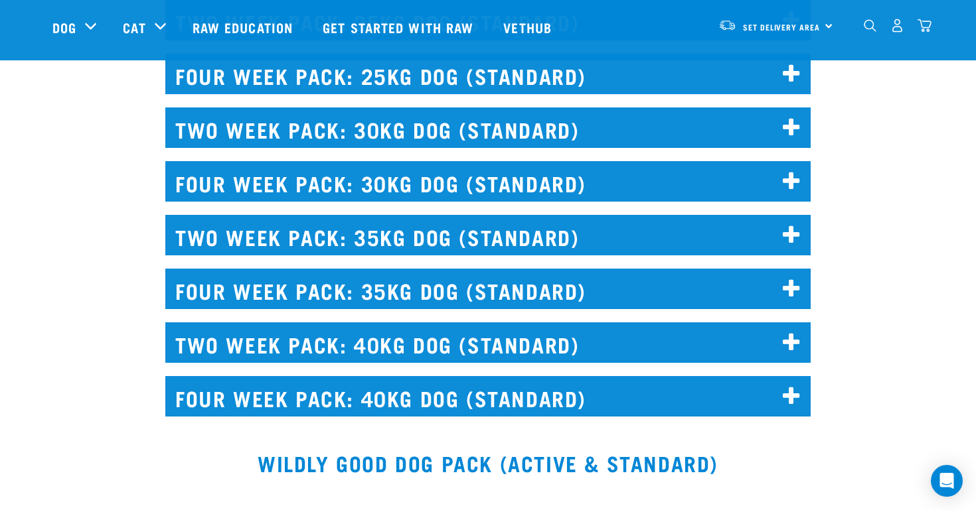
click at [653, 182] on h2 "FOUR WEEK PACK: 30KG DOG (STANDARD)" at bounding box center [487, 181] width 645 height 40
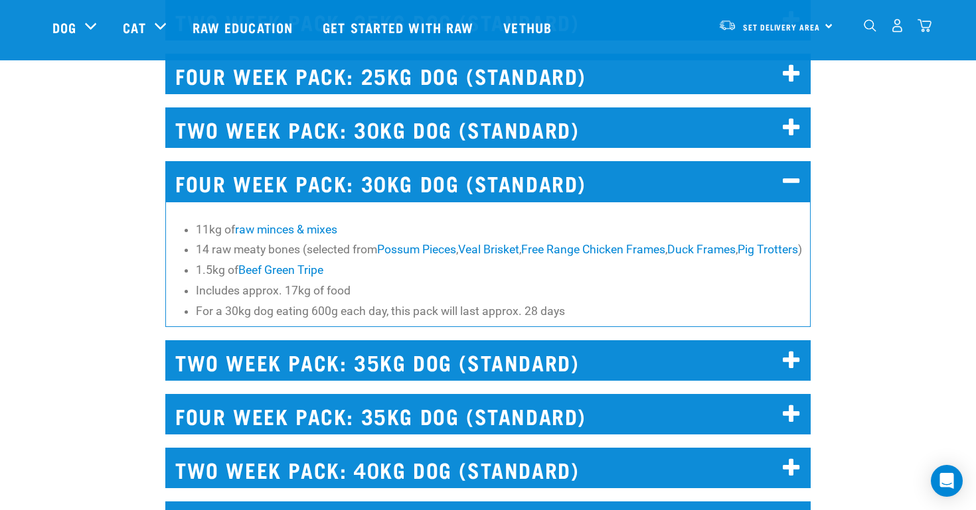
click at [653, 182] on h2 "FOUR WEEK PACK: 30KG DOG (STANDARD)" at bounding box center [487, 181] width 645 height 40
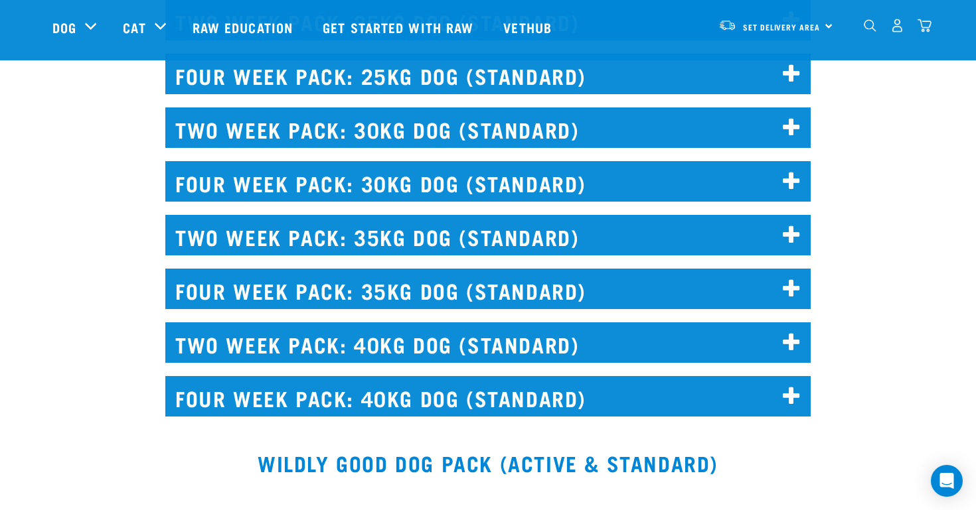
click at [653, 182] on h2 "FOUR WEEK PACK: 30KG DOG (STANDARD)" at bounding box center [487, 181] width 645 height 40
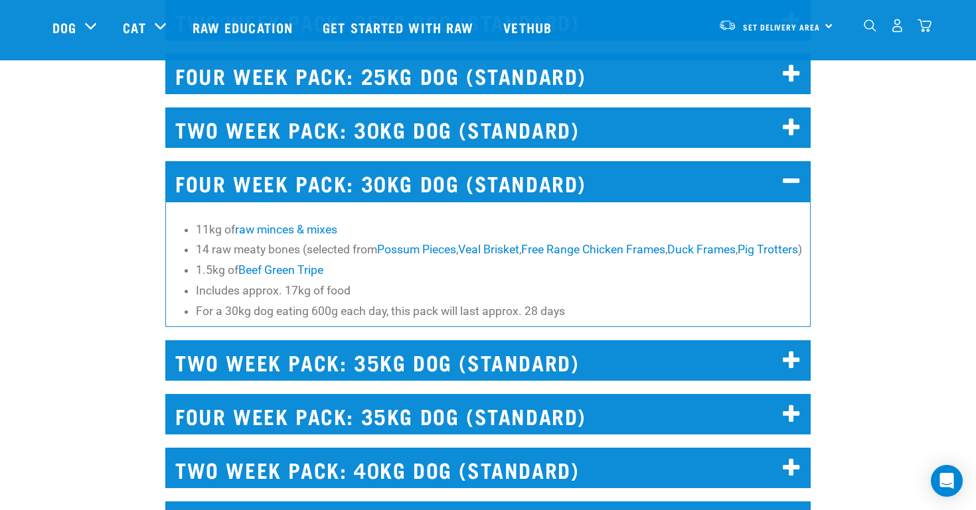
click at [653, 182] on h2 "FOUR WEEK PACK: 30KG DOG (STANDARD)" at bounding box center [487, 181] width 645 height 40
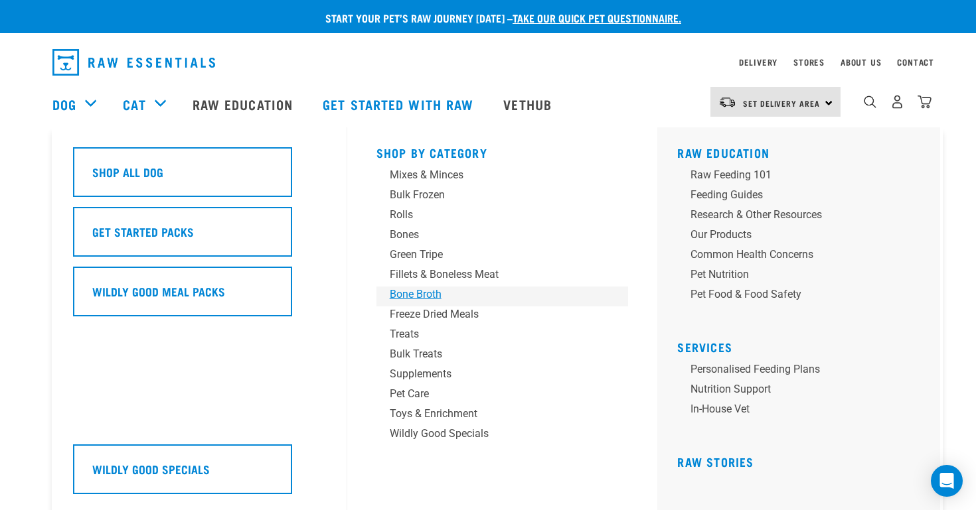
click at [392, 301] on div "Bone Broth" at bounding box center [493, 295] width 207 height 16
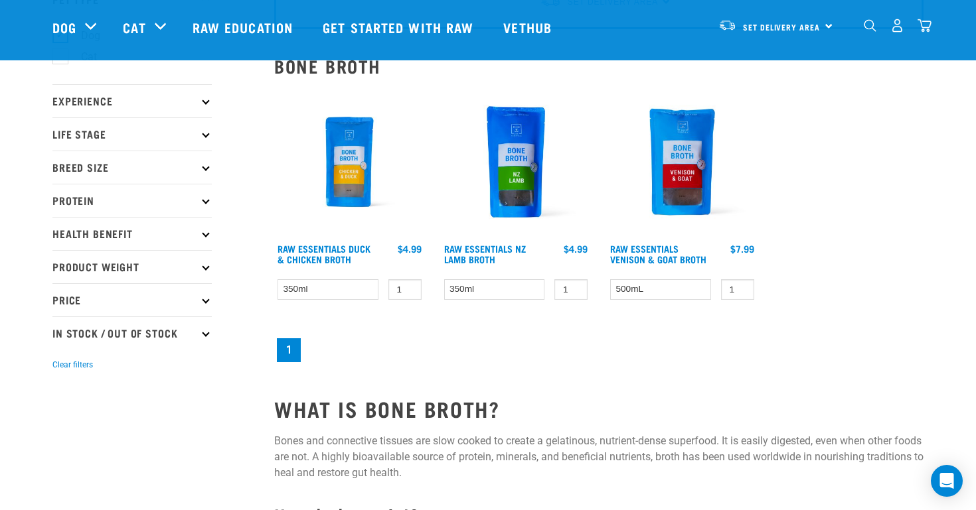
scroll to position [41, 0]
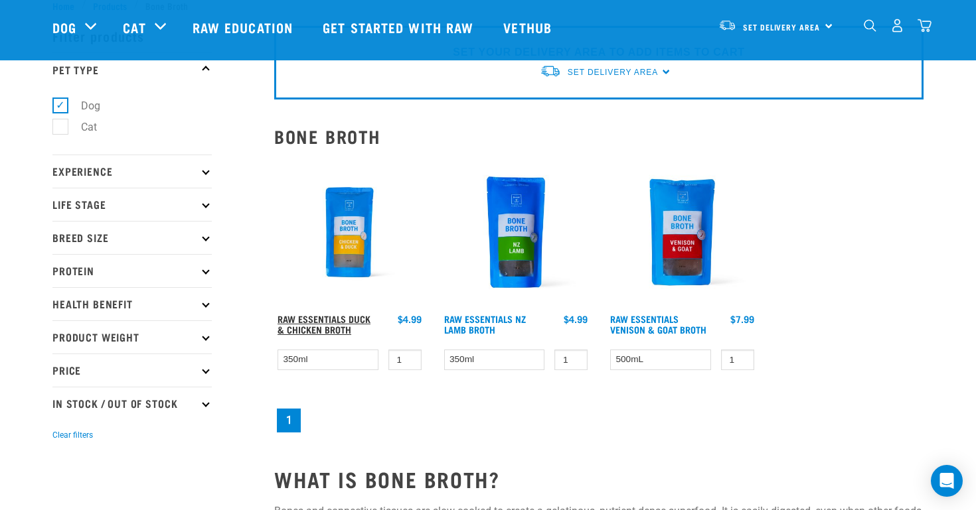
click at [348, 317] on link "Raw Essentials Duck & Chicken Broth" at bounding box center [323, 324] width 93 height 15
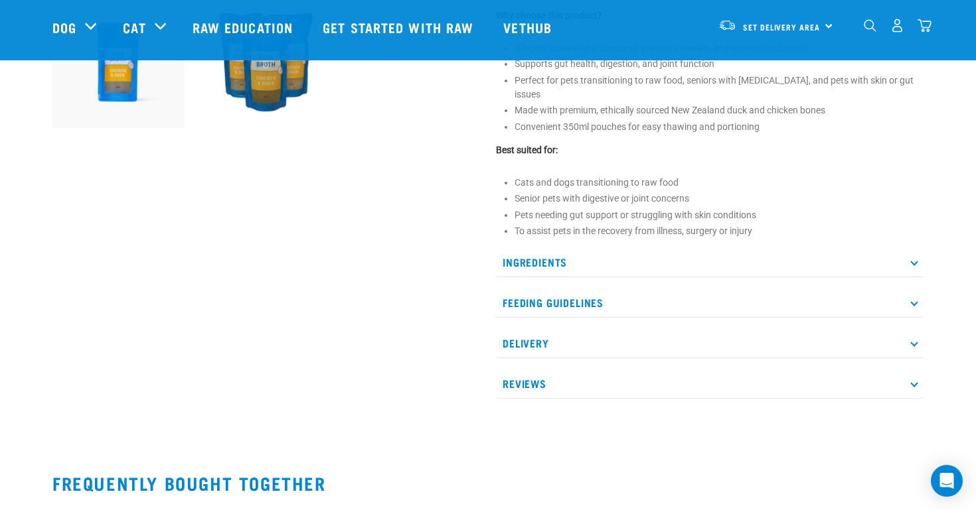
scroll to position [543, 0]
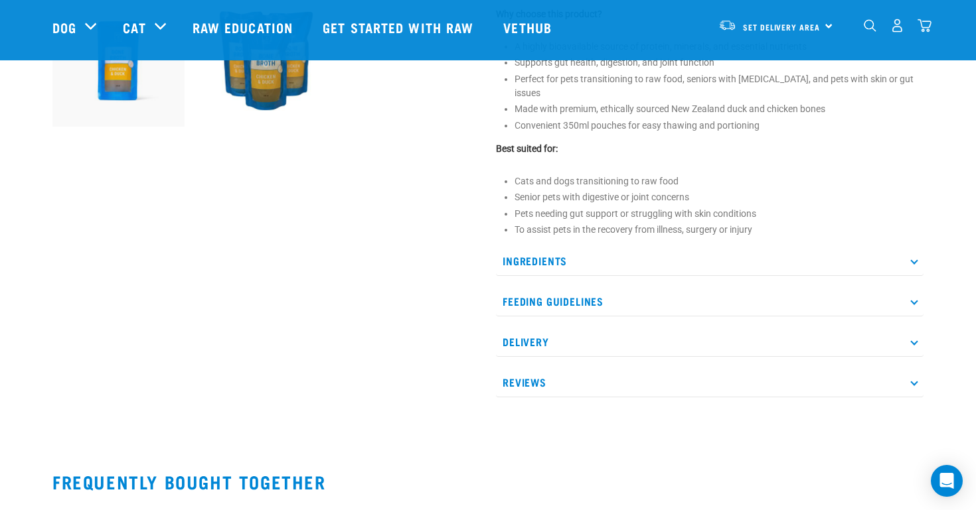
click at [538, 287] on p "Feeding Guidelines" at bounding box center [709, 302] width 427 height 30
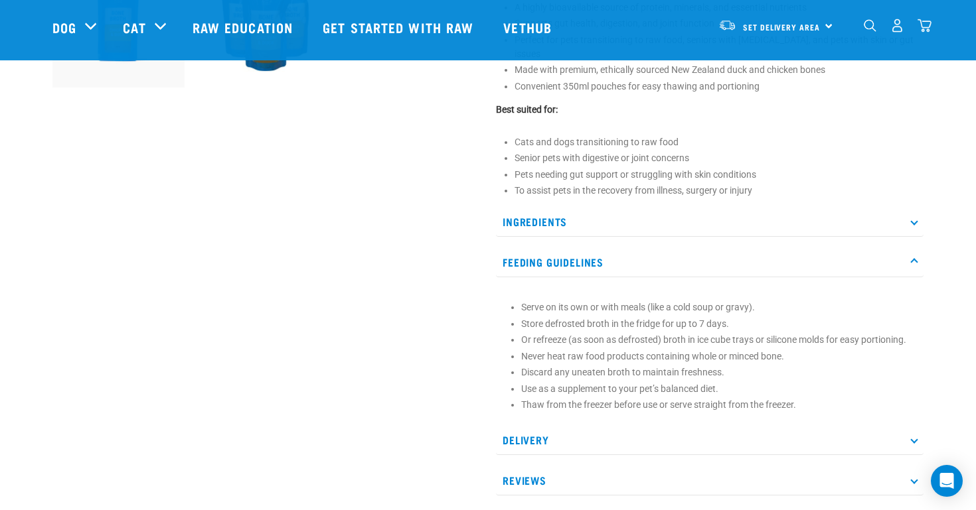
scroll to position [565, 0]
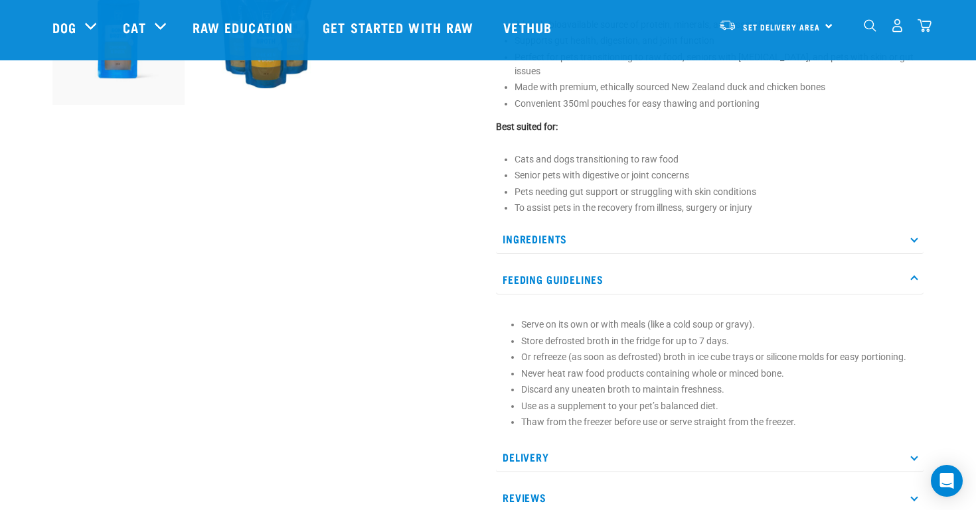
click at [569, 265] on p "Feeding Guidelines" at bounding box center [709, 280] width 427 height 30
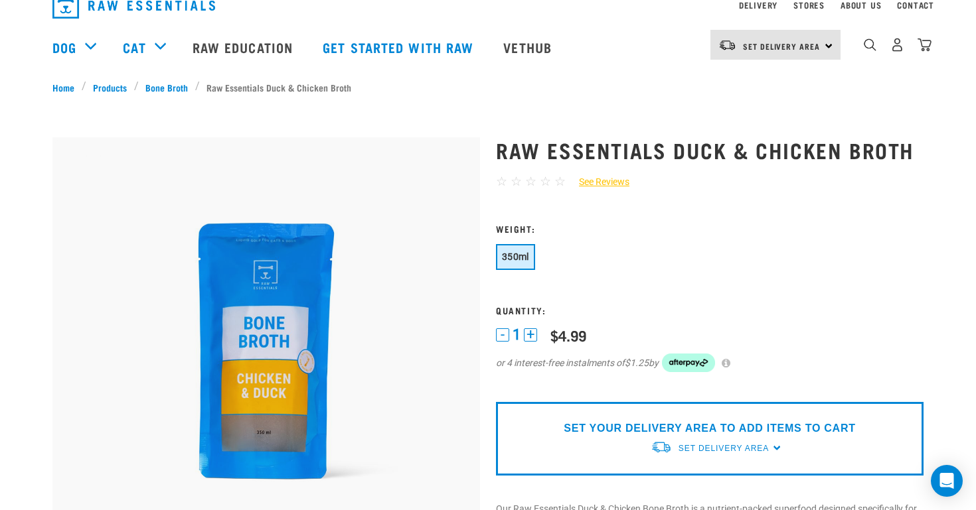
scroll to position [0, 0]
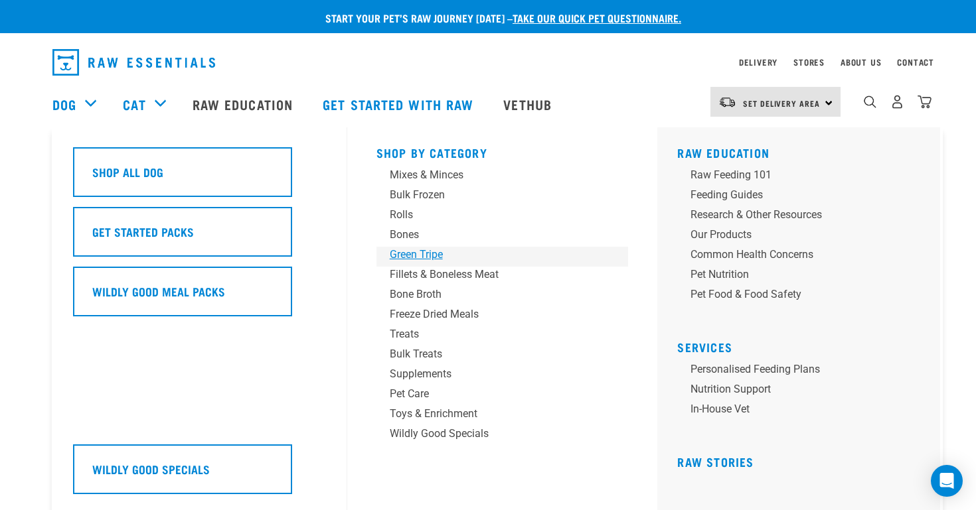
click at [425, 257] on div "Green Tripe" at bounding box center [493, 255] width 207 height 16
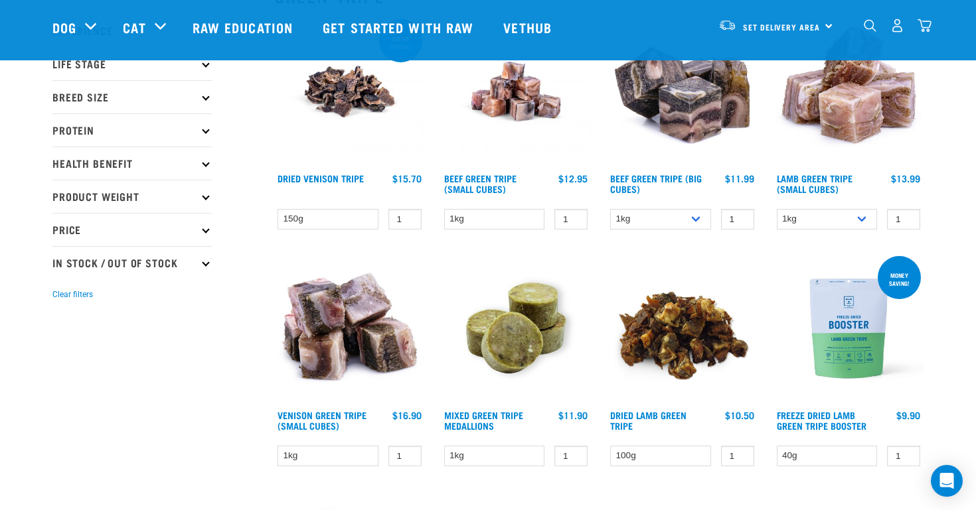
scroll to position [186, 0]
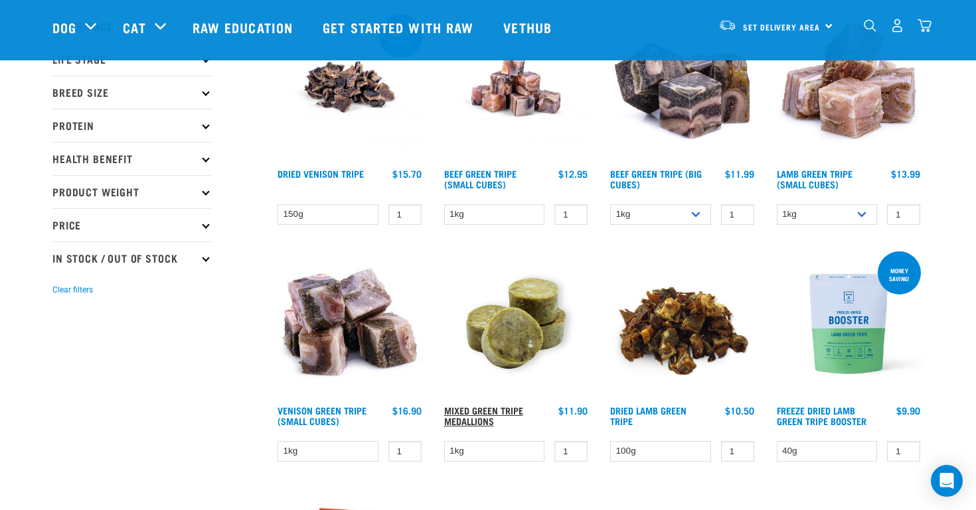
click at [455, 413] on link "Mixed Green Tripe Medallions" at bounding box center [483, 415] width 79 height 15
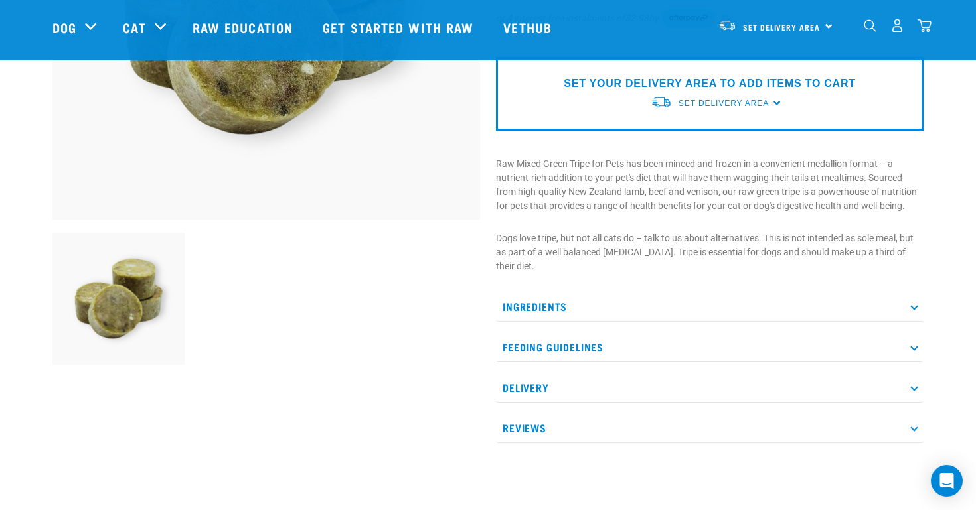
scroll to position [309, 0]
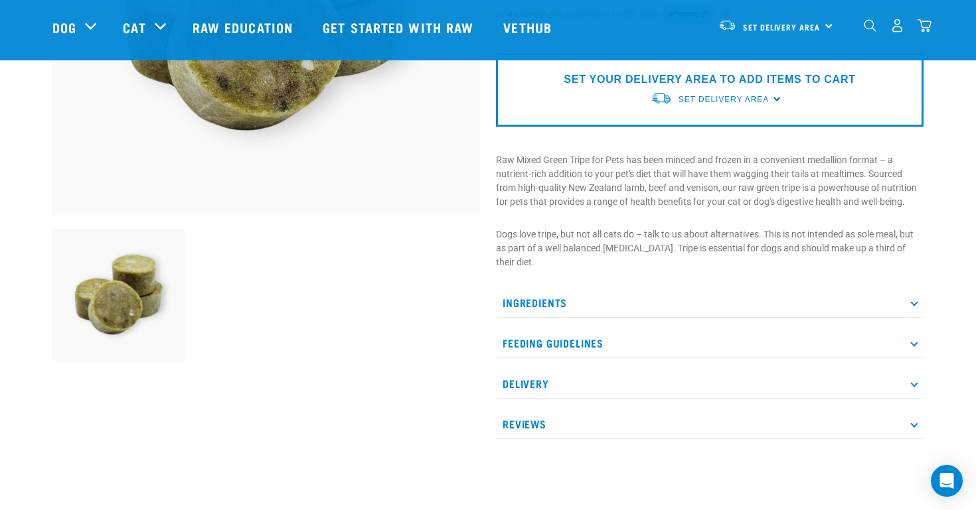
click at [528, 342] on p "Feeding Guidelines" at bounding box center [709, 343] width 427 height 30
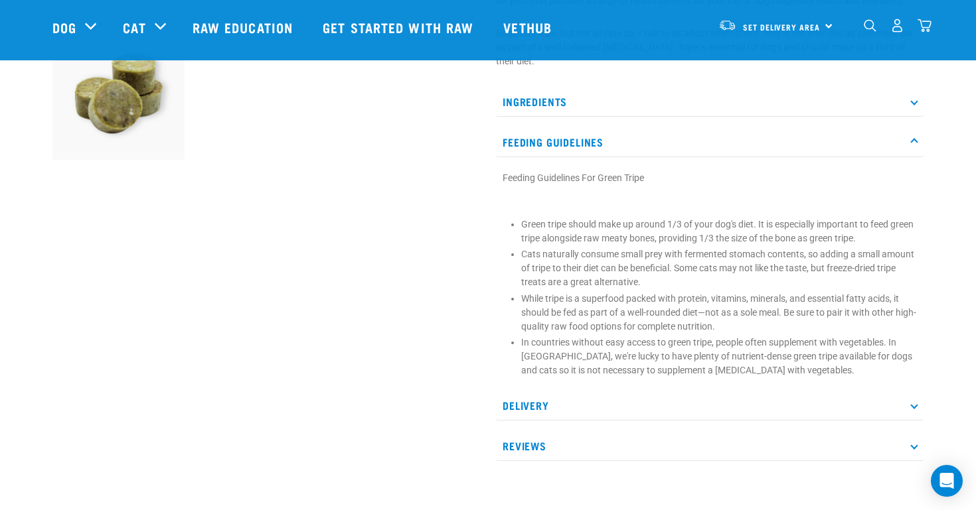
scroll to position [511, 0]
click at [588, 137] on p "Feeding Guidelines" at bounding box center [709, 141] width 427 height 30
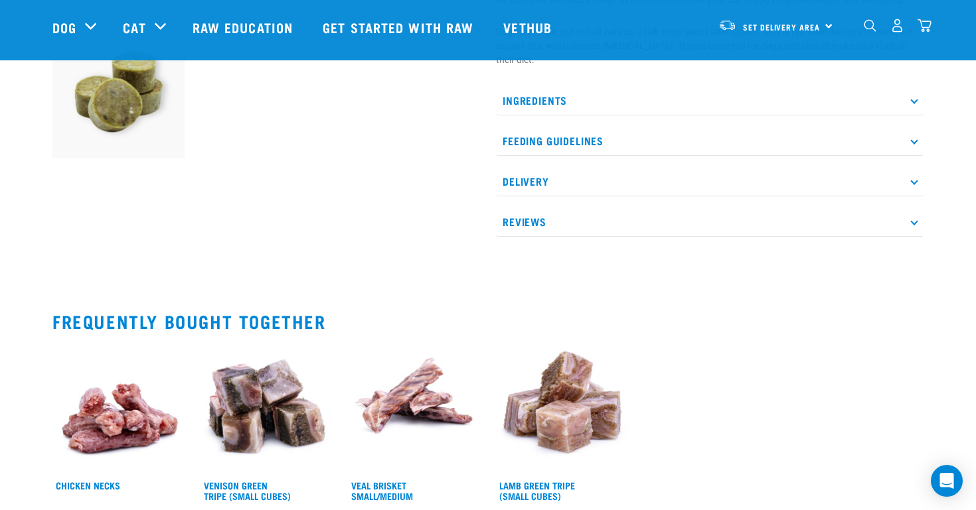
click at [597, 101] on p "Ingredients" at bounding box center [709, 101] width 427 height 30
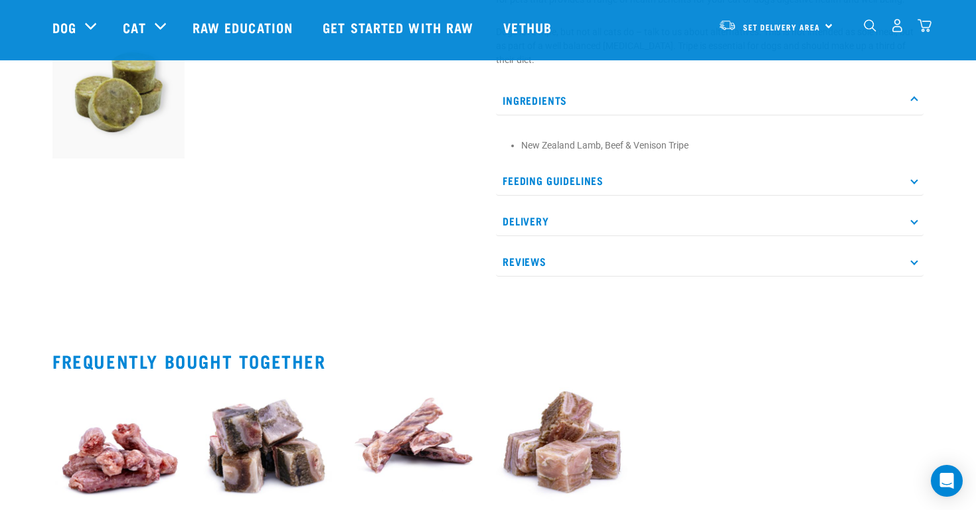
click at [597, 101] on p "Ingredients" at bounding box center [709, 101] width 427 height 30
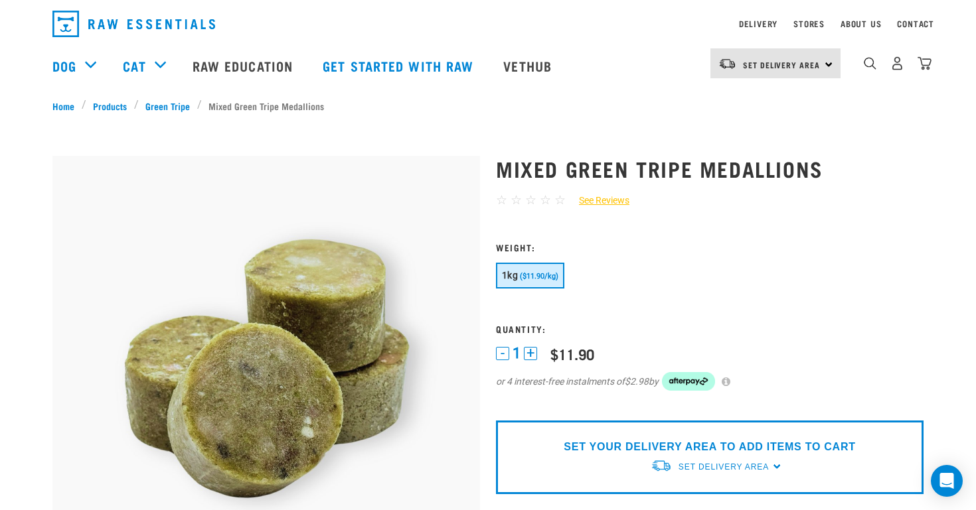
scroll to position [40, 0]
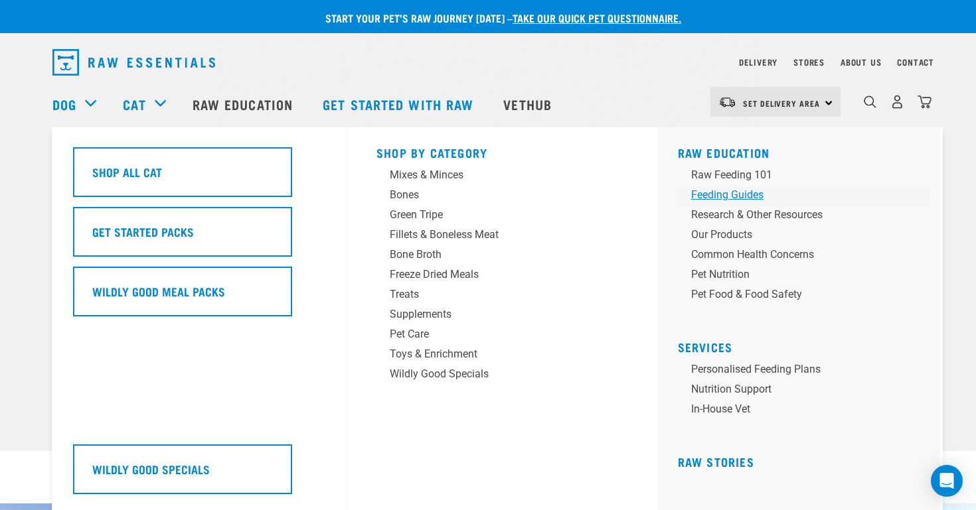
click at [749, 192] on div "Feeding Guides" at bounding box center [794, 195] width 207 height 16
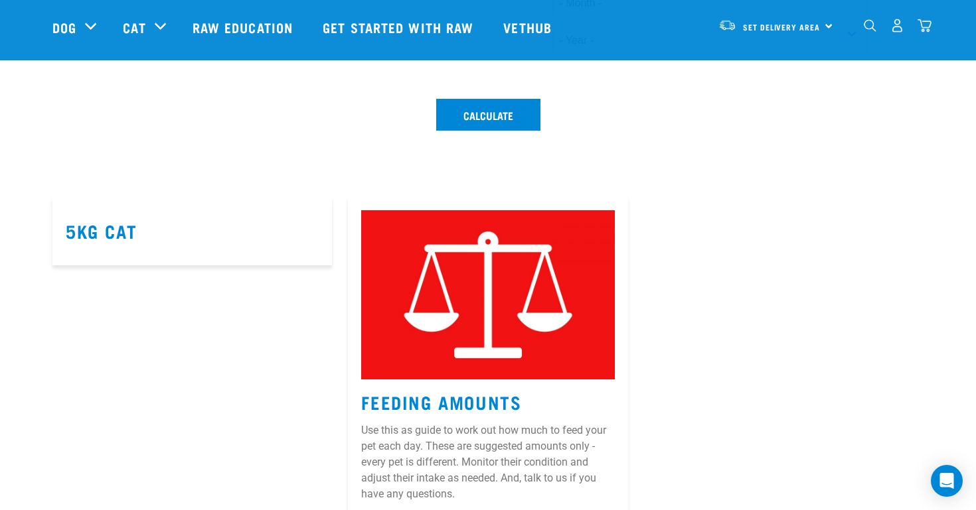
scroll to position [584, 0]
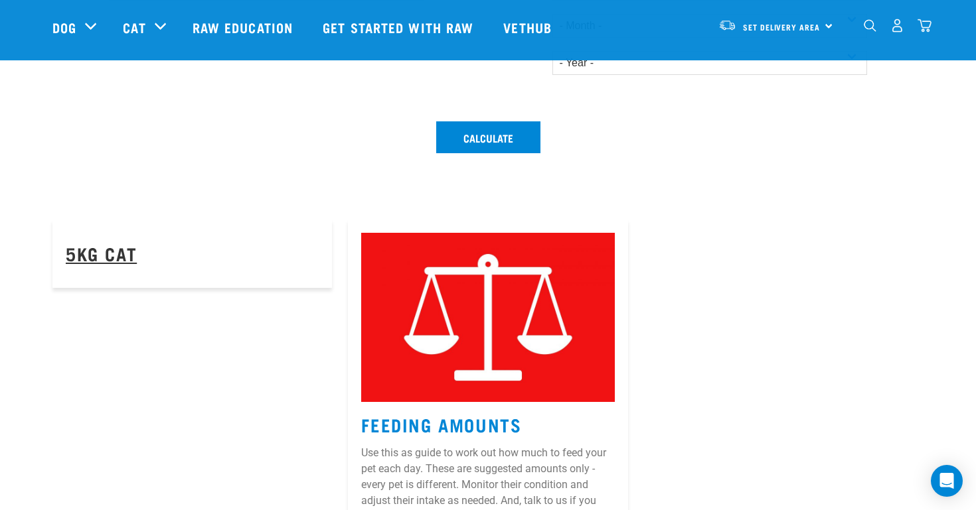
click at [112, 252] on link "5kg Cat" at bounding box center [101, 253] width 71 height 10
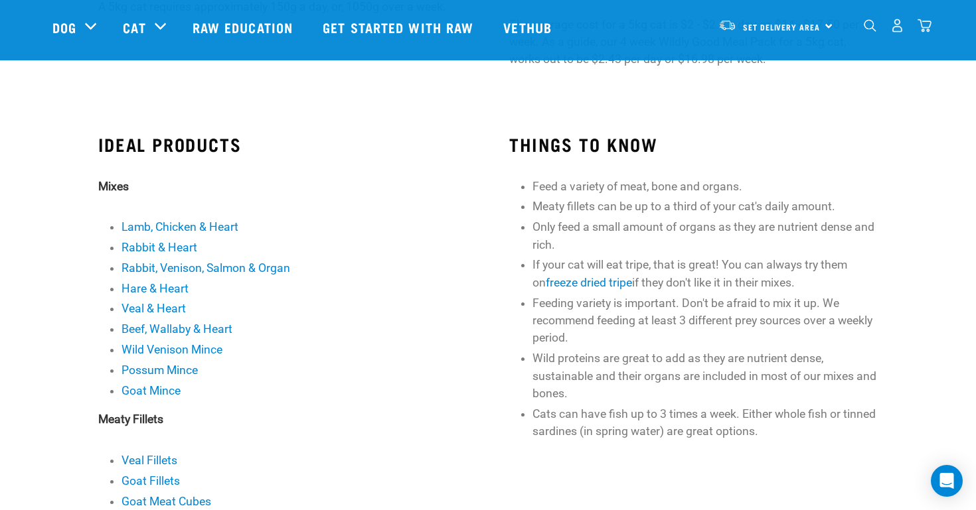
scroll to position [296, 0]
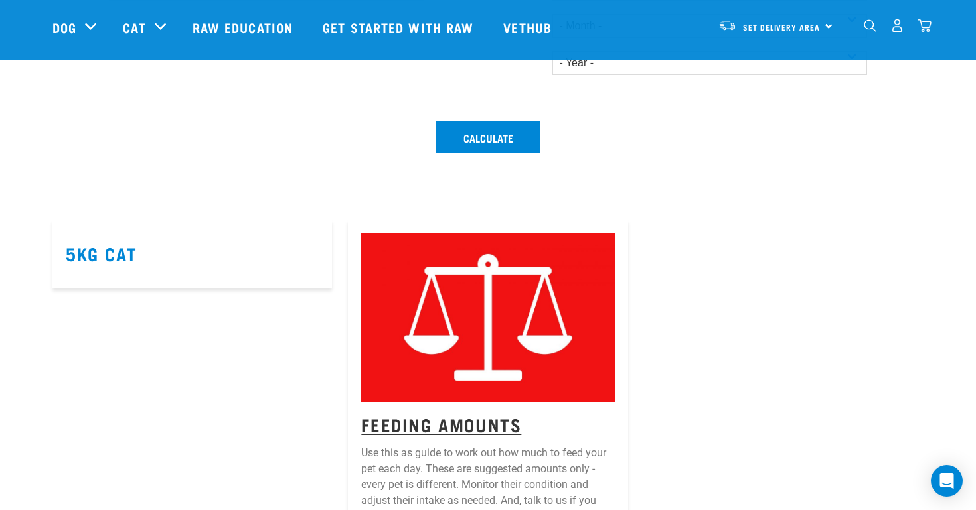
click at [422, 429] on link "Feeding Amounts" at bounding box center [441, 424] width 160 height 10
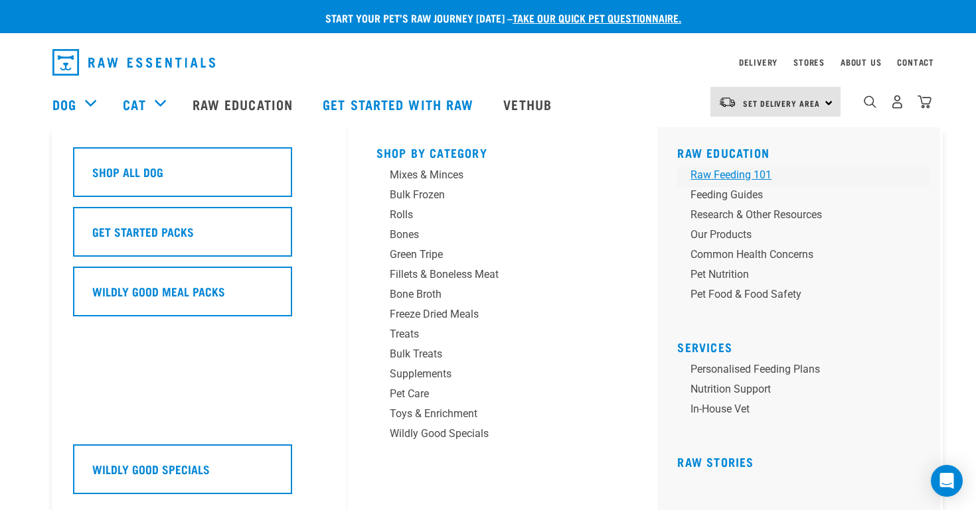
click at [704, 181] on div "Raw Feeding 101" at bounding box center [793, 175] width 207 height 16
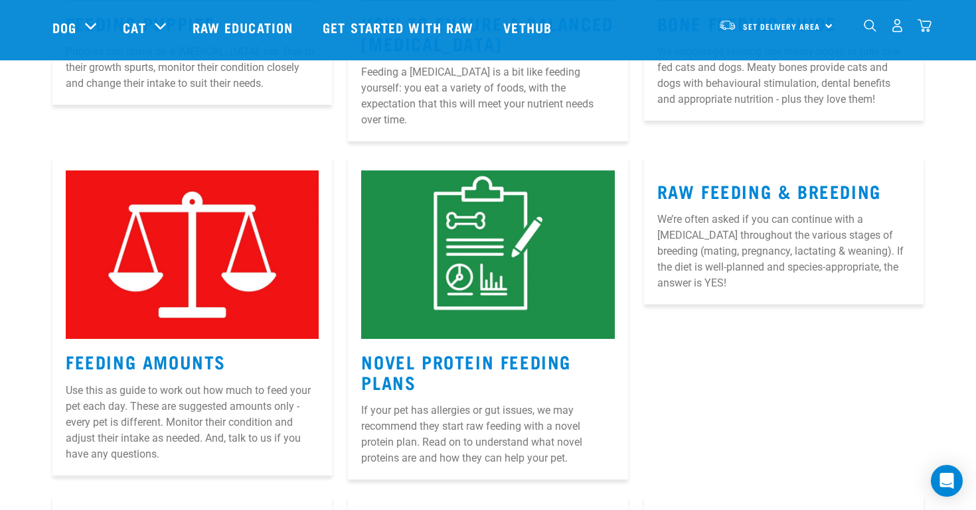
scroll to position [779, 0]
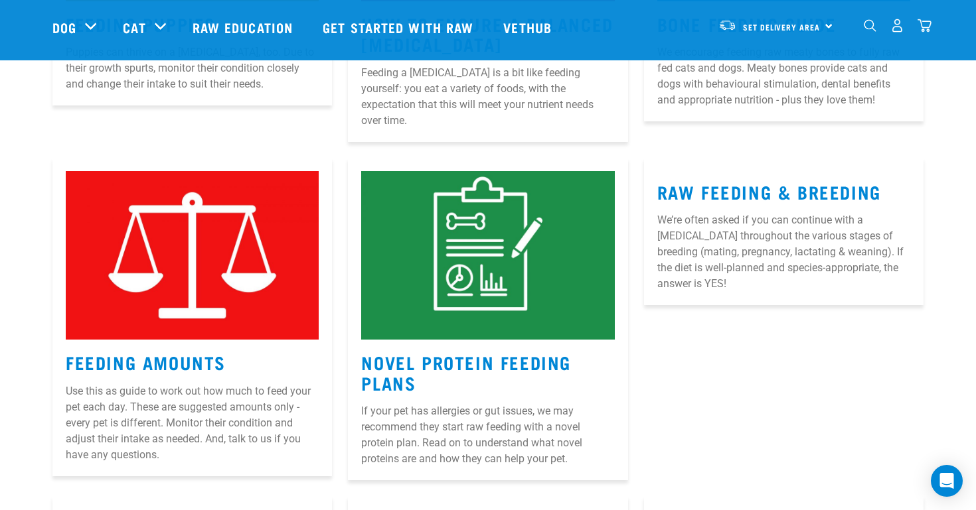
click at [251, 352] on h3 "Feeding Amounts" at bounding box center [192, 362] width 253 height 21
click at [198, 357] on link "Feeding Amounts" at bounding box center [146, 362] width 160 height 10
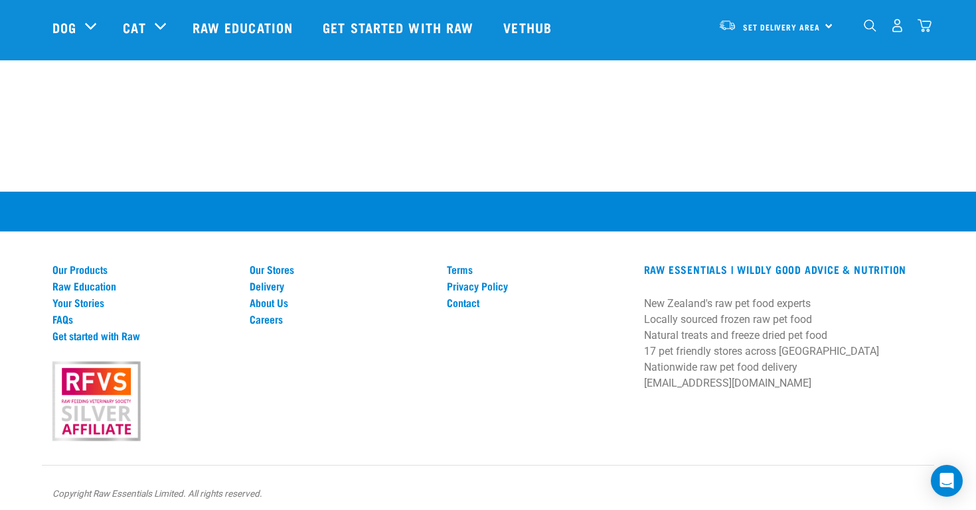
scroll to position [1820, 0]
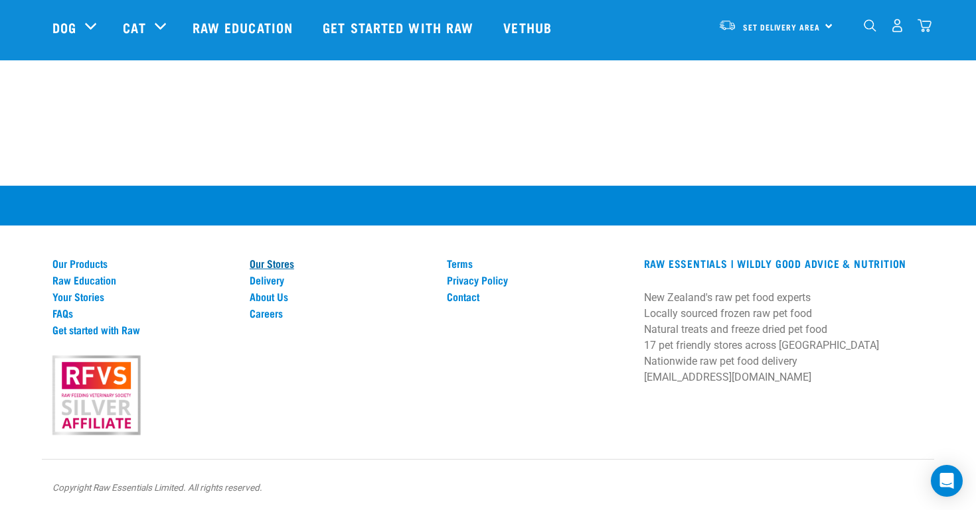
click at [292, 267] on link "Our Stores" at bounding box center [340, 263] width 181 height 12
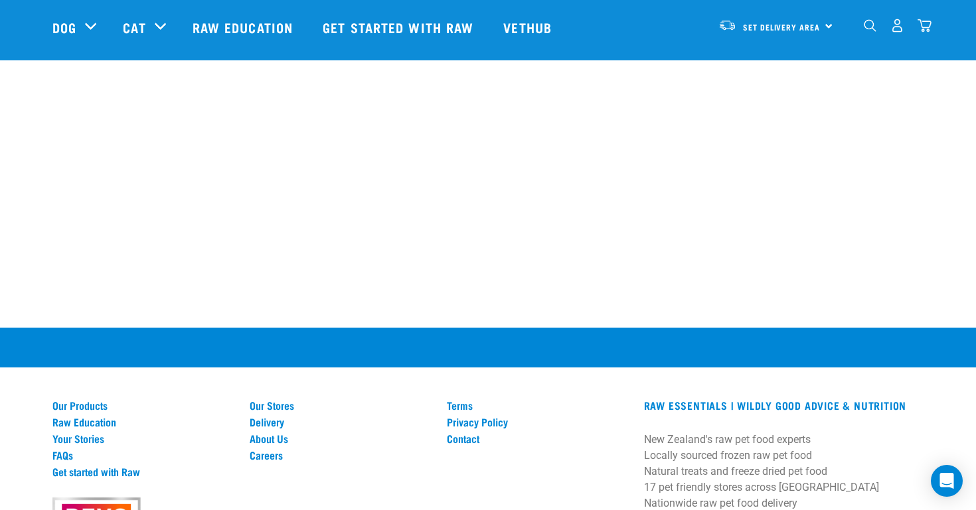
scroll to position [2546, 0]
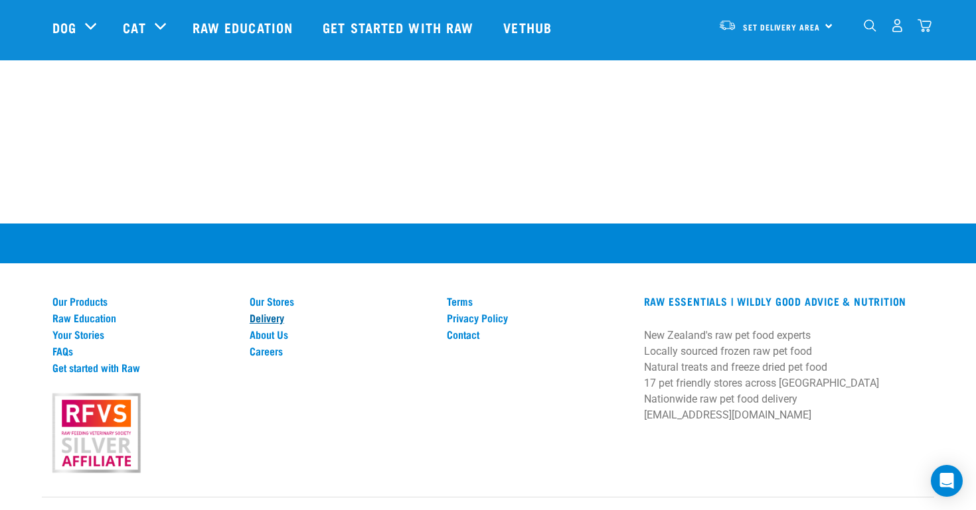
click at [283, 312] on link "Delivery" at bounding box center [340, 318] width 181 height 12
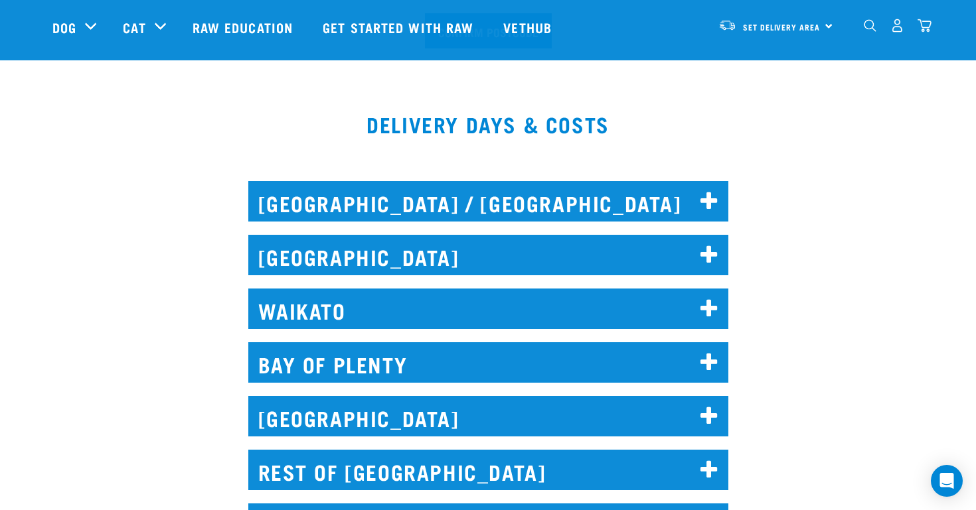
scroll to position [555, 0]
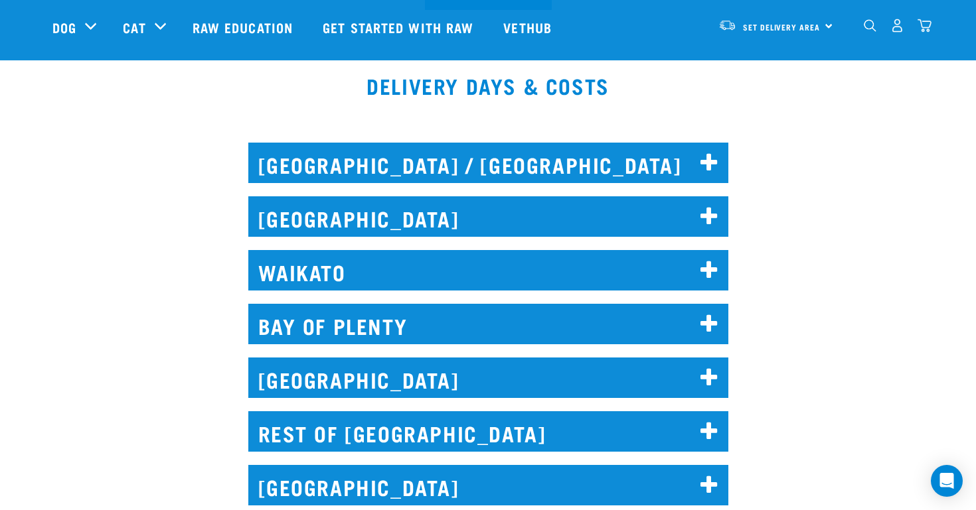
click at [457, 206] on h2 "AUCKLAND" at bounding box center [488, 216] width 480 height 40
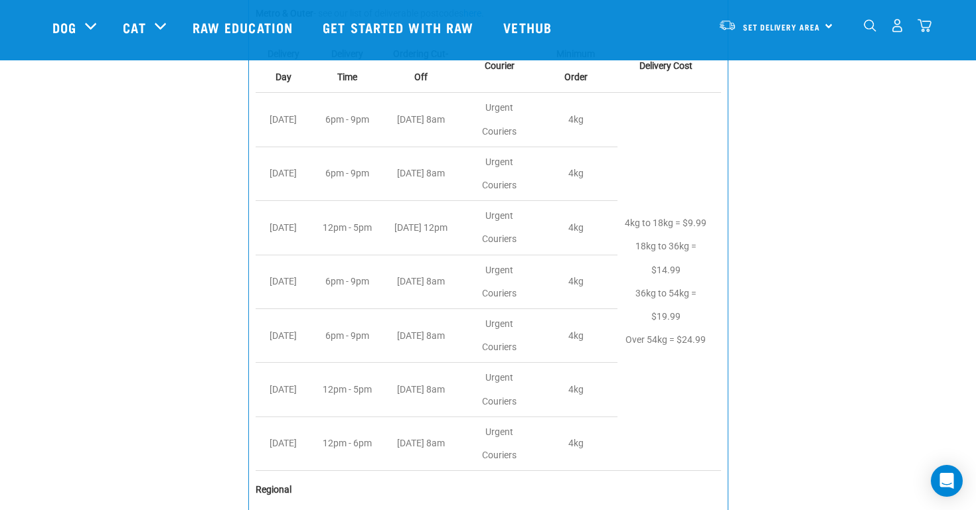
scroll to position [797, 0]
